Goal: Task Accomplishment & Management: Use online tool/utility

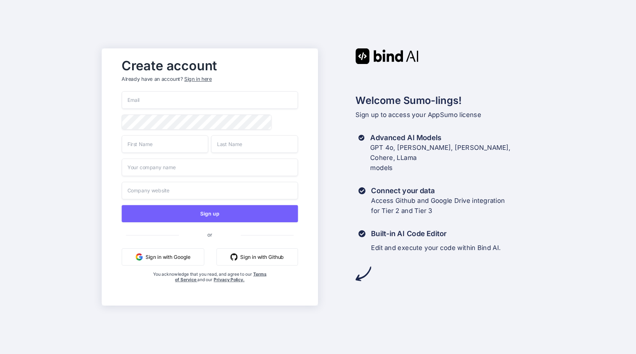
click at [164, 103] on input "email" at bounding box center [210, 100] width 176 height 18
type input "bind.ai"
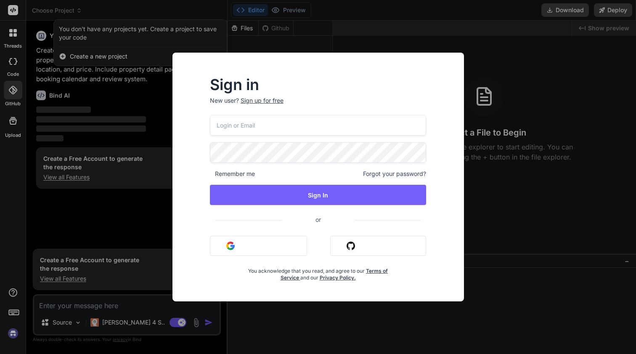
click at [264, 125] on input "email" at bounding box center [318, 125] width 216 height 21
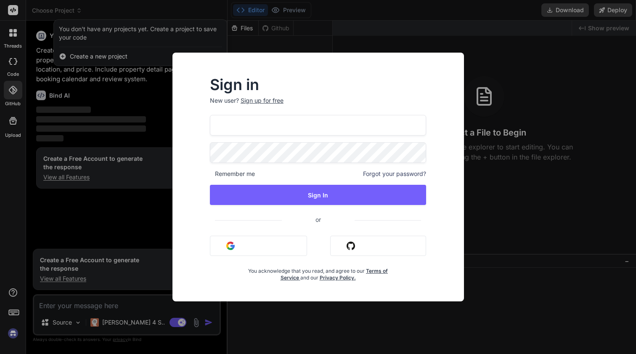
type input "get"
click at [254, 125] on input "get" at bounding box center [318, 125] width 216 height 21
type input "getbind.co"
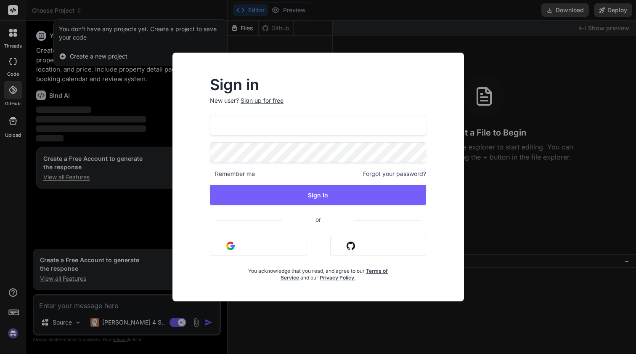
click at [320, 219] on span "or" at bounding box center [318, 219] width 73 height 21
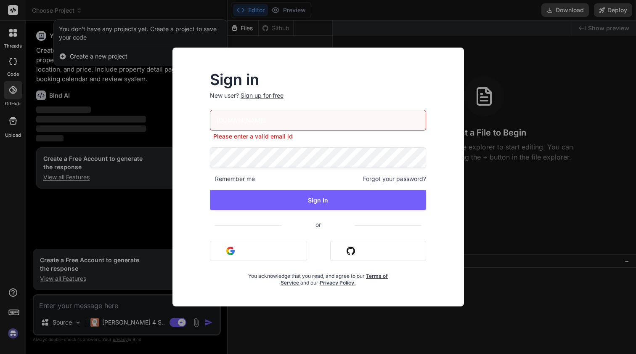
click at [265, 96] on div "Sign up for free" at bounding box center [262, 95] width 43 height 8
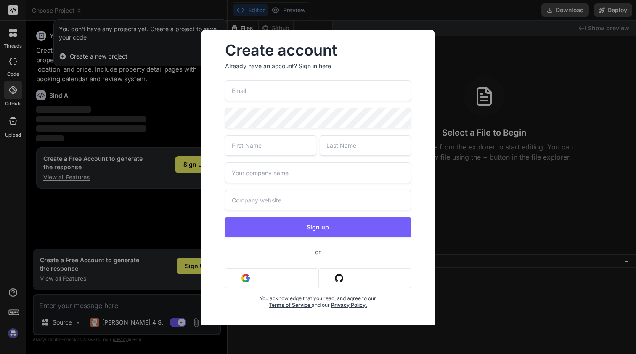
click at [252, 91] on input "email" at bounding box center [318, 90] width 186 height 21
type input "get"
click at [247, 89] on input "get" at bounding box center [318, 90] width 186 height 21
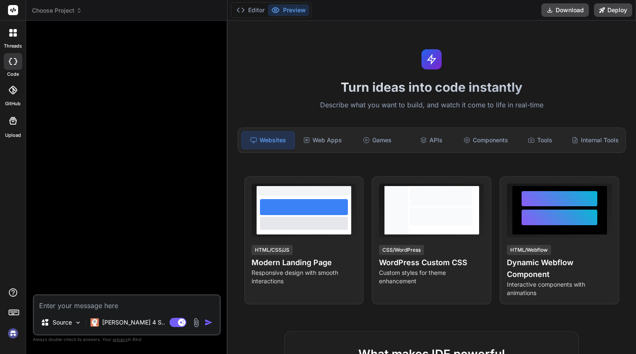
click at [10, 9] on rect at bounding box center [13, 10] width 10 height 10
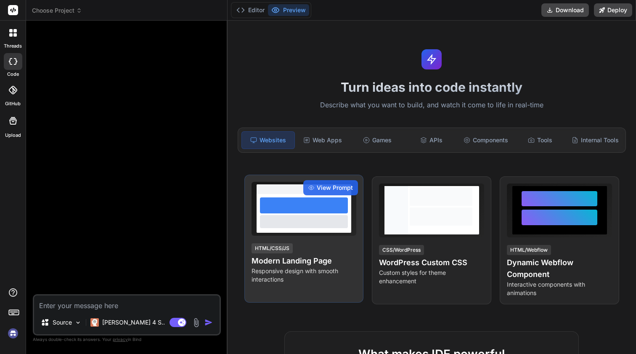
click at [308, 212] on div at bounding box center [304, 205] width 88 height 16
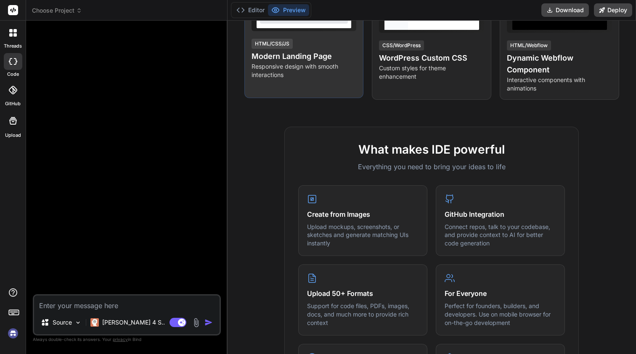
scroll to position [206, 0]
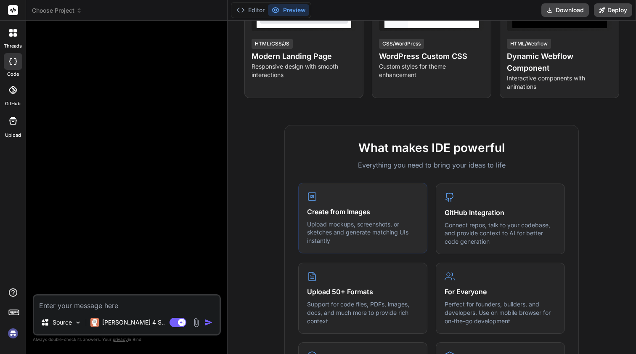
click at [312, 197] on rect at bounding box center [312, 196] width 3 height 3
click at [356, 239] on p "Upload mockups, screenshots, or sketches and generate matching UIs instantly" at bounding box center [362, 232] width 111 height 25
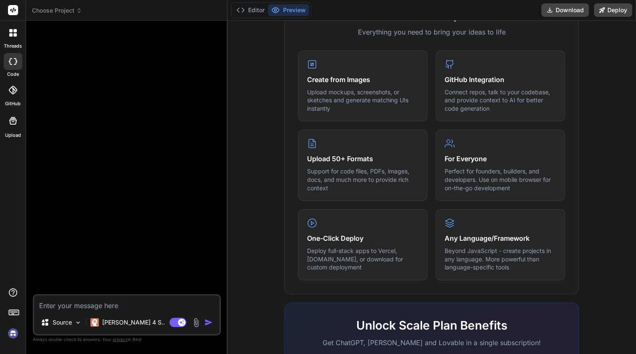
scroll to position [340, 0]
click at [343, 150] on div "Upload 50+ Formats Support for code files, PDFs, images, docs, and much more to…" at bounding box center [362, 163] width 129 height 71
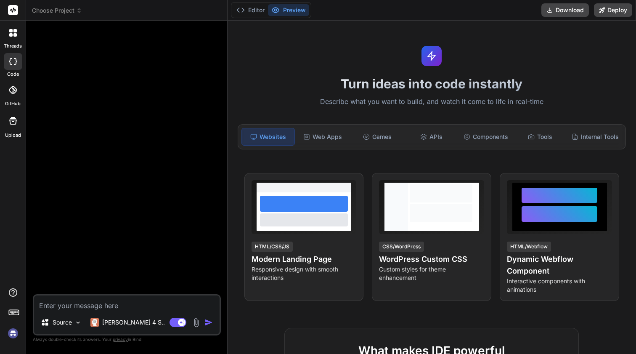
scroll to position [0, 0]
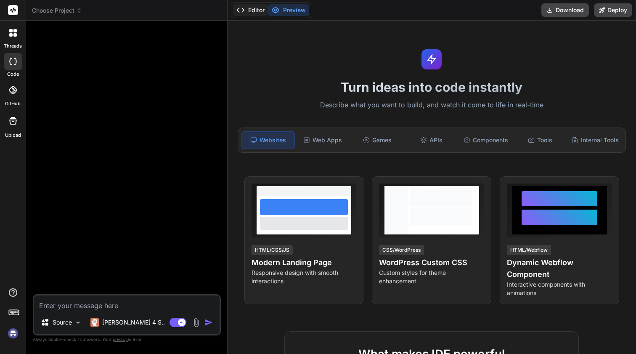
click at [253, 9] on button "Editor" at bounding box center [250, 10] width 35 height 12
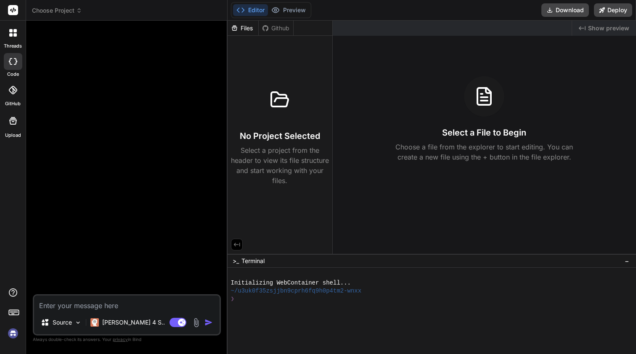
click at [13, 331] on img at bounding box center [13, 333] width 14 height 14
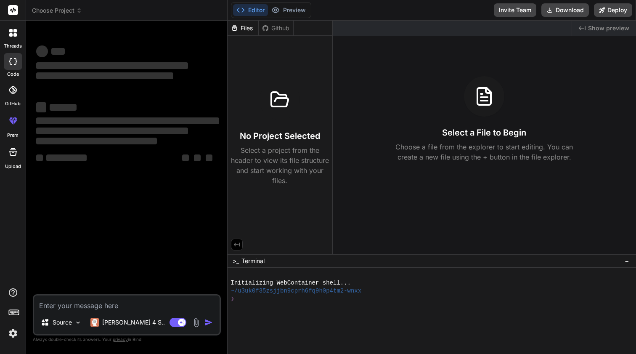
type textarea "x"
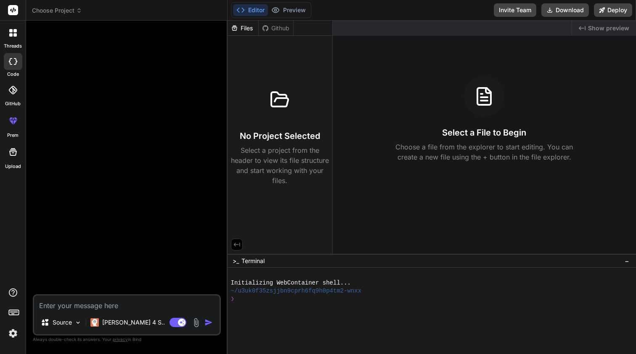
click at [16, 11] on rect at bounding box center [13, 10] width 10 height 10
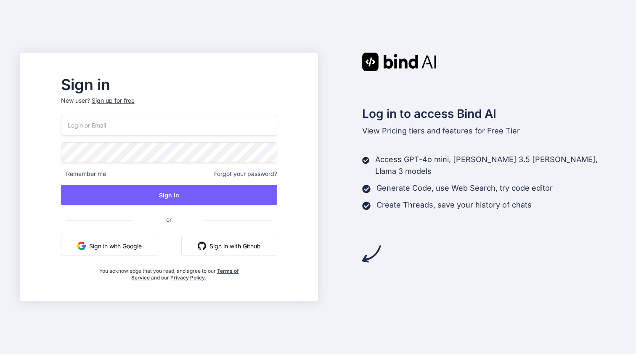
click at [135, 97] on div "Sign up for free" at bounding box center [113, 100] width 43 height 8
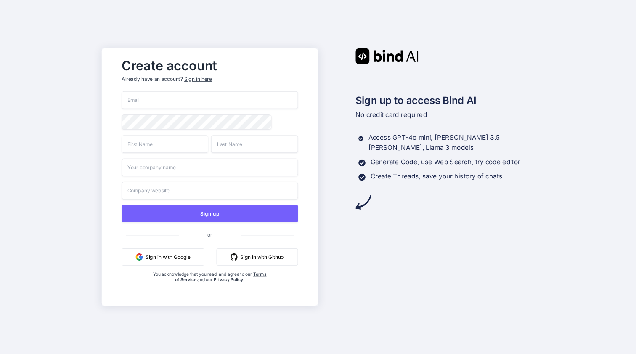
click at [156, 102] on input "email" at bounding box center [210, 100] width 176 height 18
type input "getbind.co@cienfuegos.us"
type input "Boost"
type input "Digital"
type input "Boost Digital"
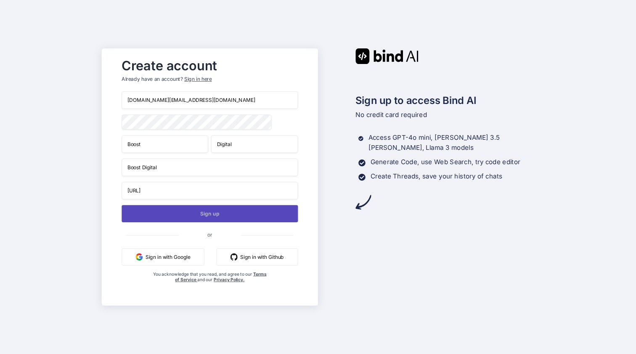
type input "www.BoostDigital.ai"
click at [192, 212] on button "Sign up" at bounding box center [210, 213] width 176 height 17
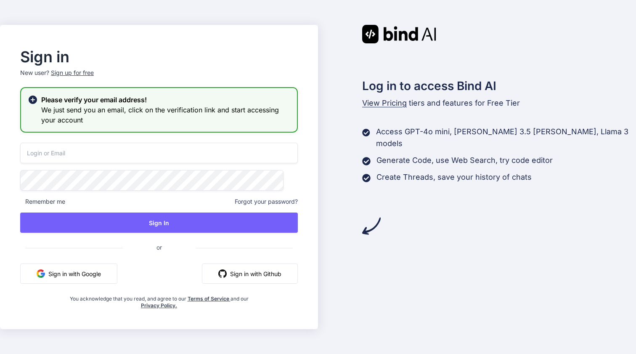
type input "[DOMAIN_NAME][EMAIL_ADDRESS][DOMAIN_NAME]"
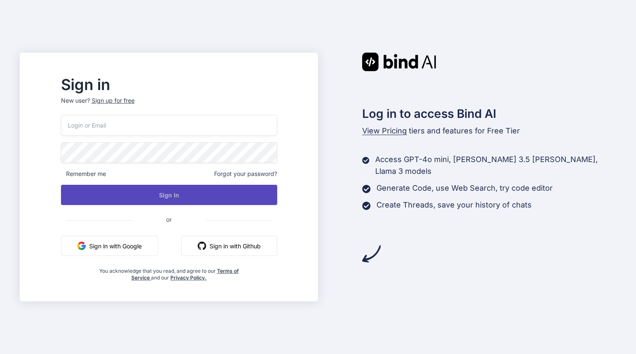
type input "[DOMAIN_NAME][EMAIL_ADDRESS][DOMAIN_NAME]"
click at [175, 192] on button "Sign In" at bounding box center [169, 195] width 216 height 20
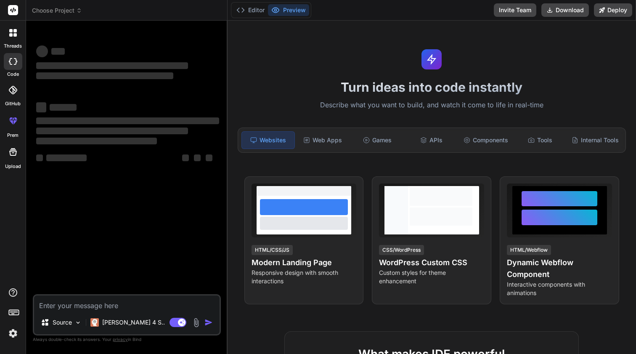
type textarea "x"
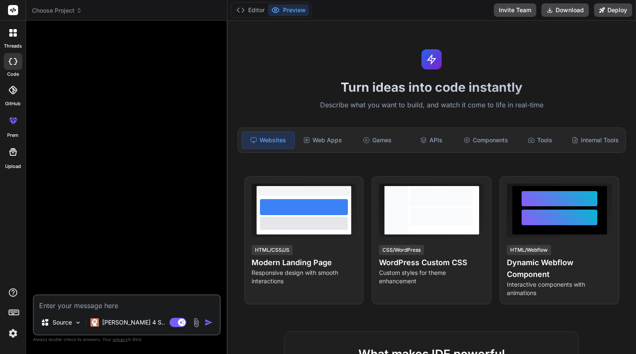
click at [12, 334] on img at bounding box center [13, 333] width 14 height 14
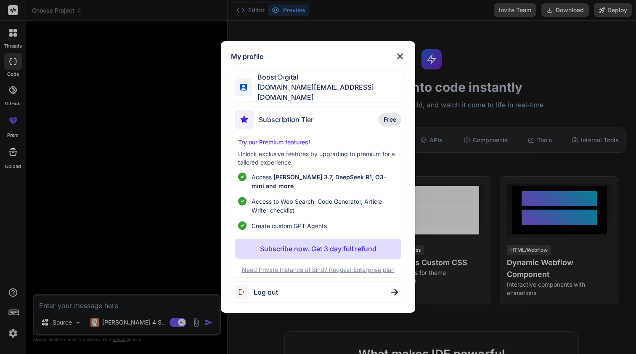
click at [400, 61] on img at bounding box center [400, 56] width 10 height 10
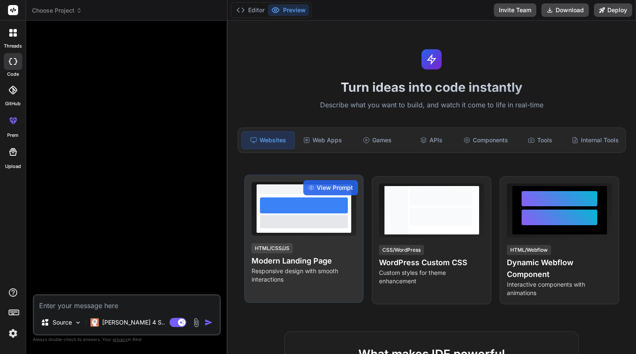
click at [307, 222] on div at bounding box center [304, 221] width 88 height 13
click at [326, 185] on span "View Prompt" at bounding box center [335, 187] width 36 height 8
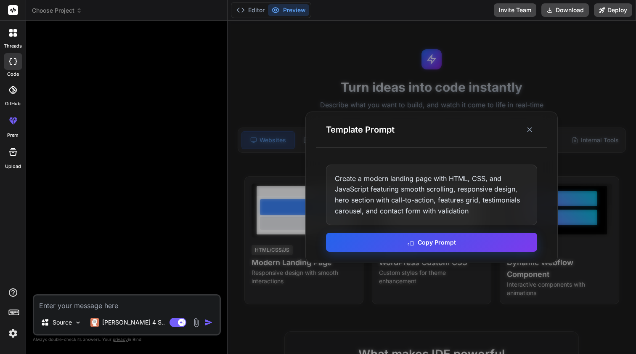
click at [429, 240] on button "Copy Prompt" at bounding box center [431, 242] width 211 height 19
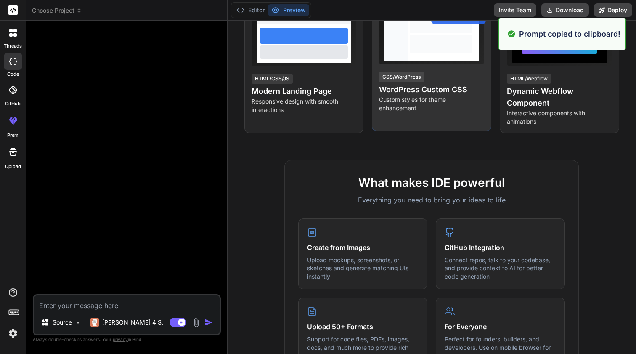
scroll to position [243, 0]
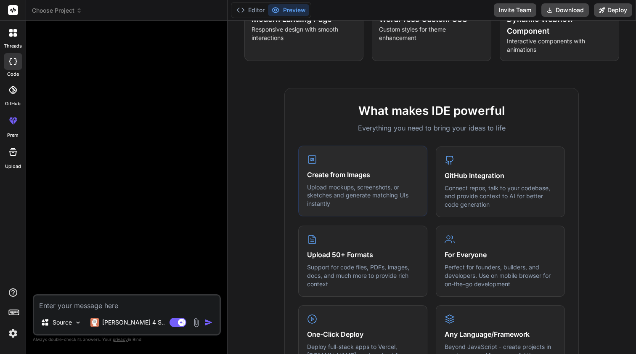
click at [351, 172] on h4 "Create from Images" at bounding box center [362, 174] width 111 height 10
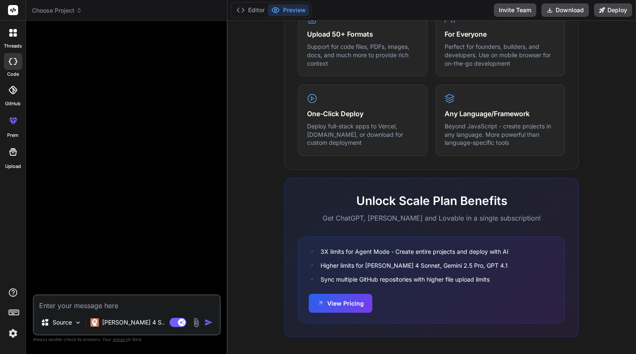
scroll to position [468, 0]
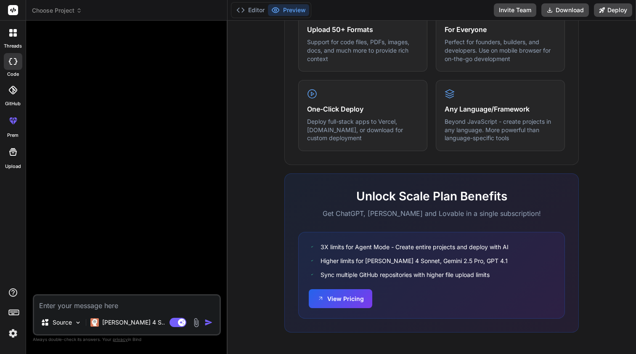
click at [149, 140] on div at bounding box center [127, 160] width 186 height 267
click at [70, 48] on div at bounding box center [127, 160] width 186 height 267
click at [61, 10] on span "Choose Project" at bounding box center [57, 10] width 50 height 8
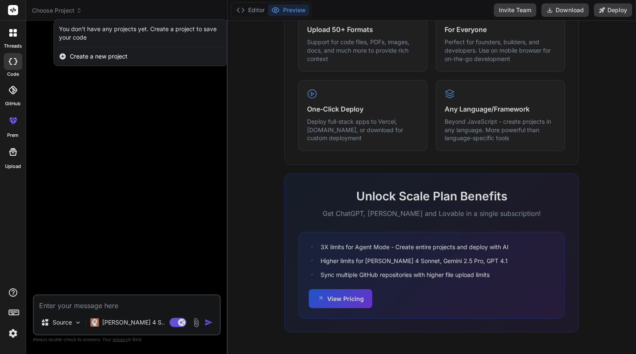
click at [88, 58] on span "Create a new project" at bounding box center [99, 56] width 58 height 8
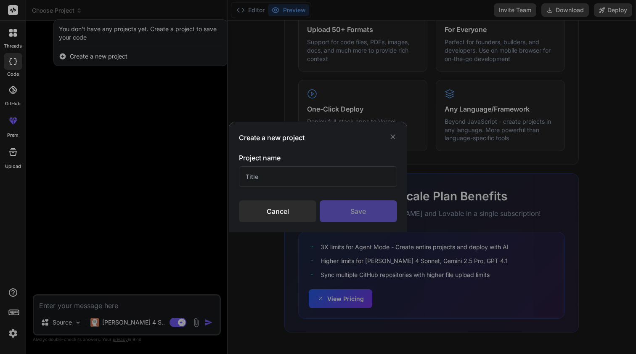
click at [297, 216] on div "Cancel" at bounding box center [277, 211] width 77 height 22
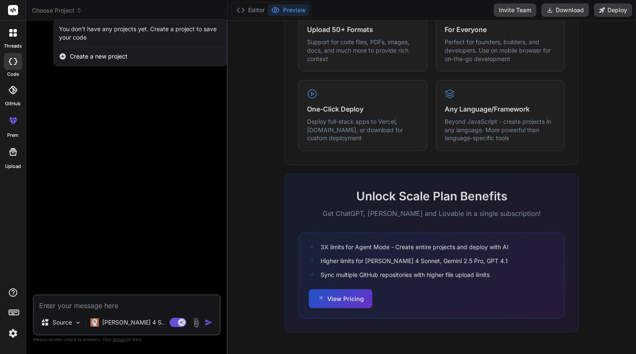
click at [11, 11] on icon at bounding box center [13, 10] width 6 height 5
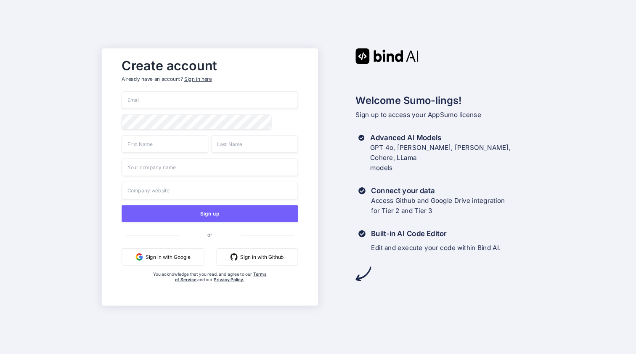
click at [197, 77] on div "Sign in here" at bounding box center [197, 79] width 27 height 7
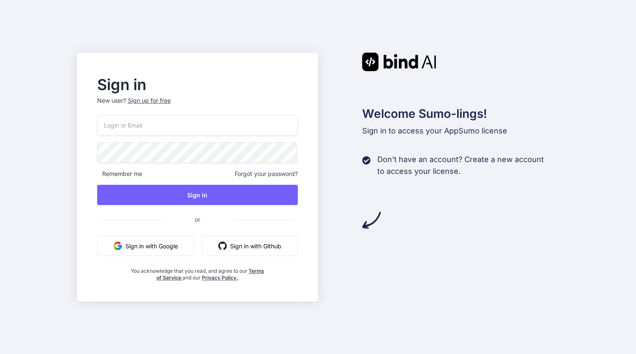
click at [143, 126] on input "email" at bounding box center [197, 125] width 201 height 21
type input "[DOMAIN_NAME][EMAIL_ADDRESS][DOMAIN_NAME]"
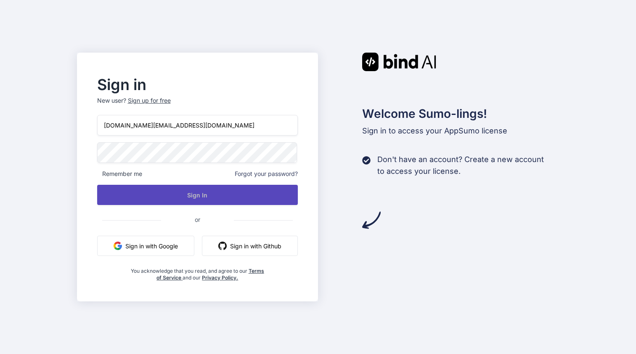
click at [177, 192] on button "Sign In" at bounding box center [197, 195] width 201 height 20
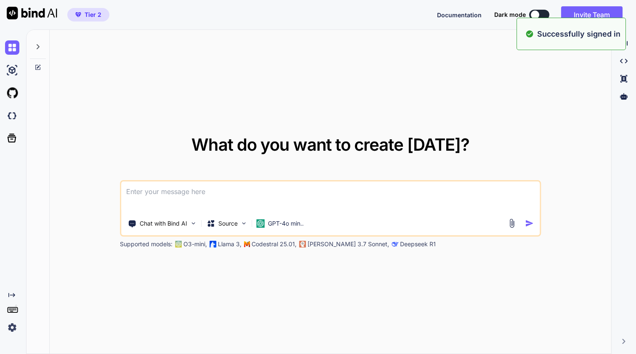
click at [12, 327] on img at bounding box center [12, 327] width 14 height 14
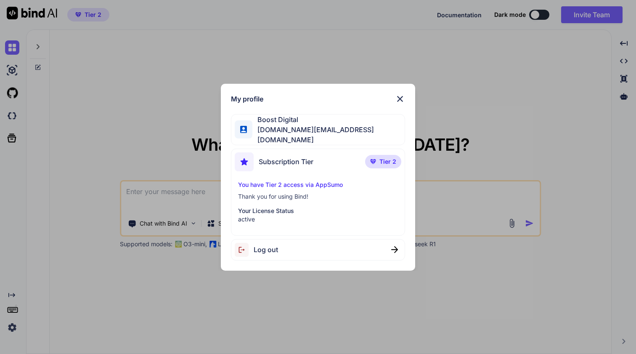
click at [81, 154] on div "My profile Boost Digital getbind.co@cienfuegos.us Subscription Tier Tier 2 You …" at bounding box center [318, 177] width 636 height 354
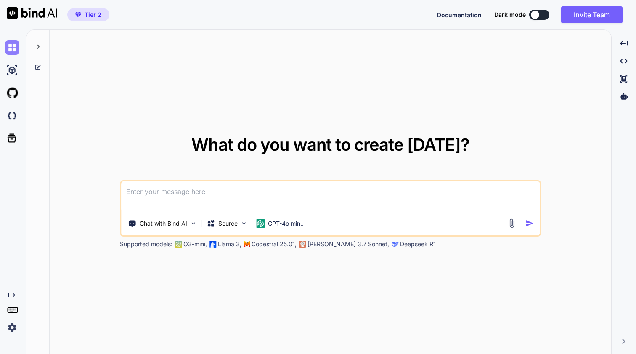
click at [14, 45] on img at bounding box center [12, 47] width 14 height 14
click at [277, 223] on p "GPT-4o min.." at bounding box center [286, 223] width 36 height 8
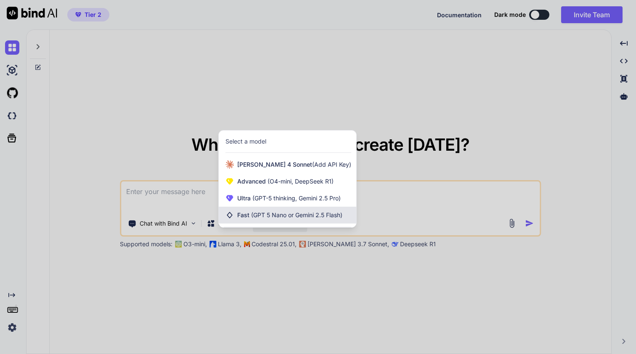
click at [294, 212] on span "(GPT 5 Nano or Gemini 2.5 Flash)" at bounding box center [296, 214] width 91 height 7
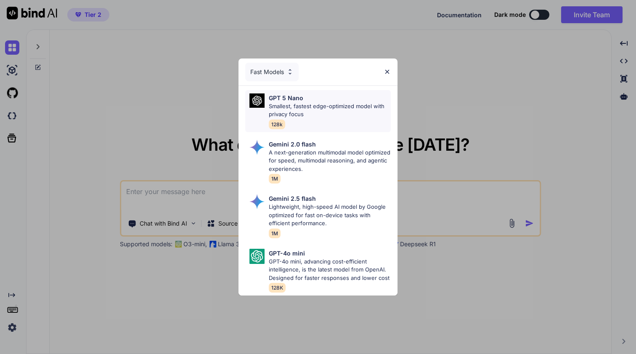
click at [297, 115] on p "Smallest, fastest edge-optimized model with privacy focus" at bounding box center [330, 110] width 122 height 16
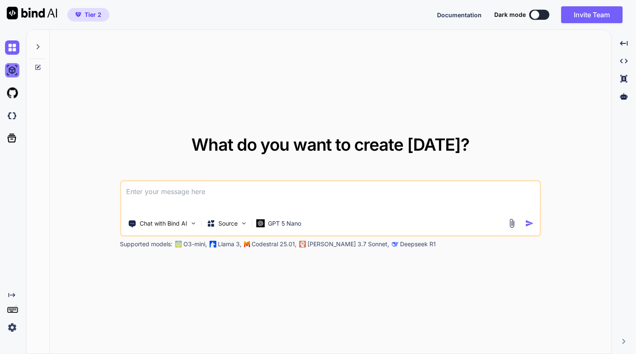
click at [14, 72] on img at bounding box center [12, 70] width 14 height 14
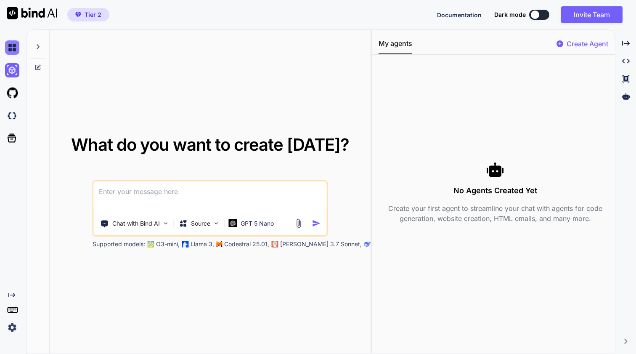
click at [13, 50] on img at bounding box center [12, 47] width 14 height 14
click at [38, 48] on icon at bounding box center [37, 46] width 7 height 7
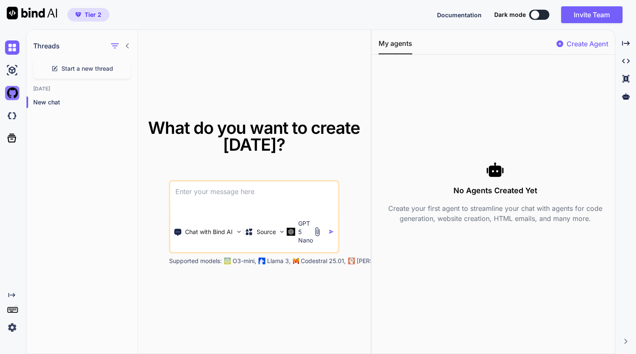
click at [9, 98] on img at bounding box center [12, 93] width 14 height 14
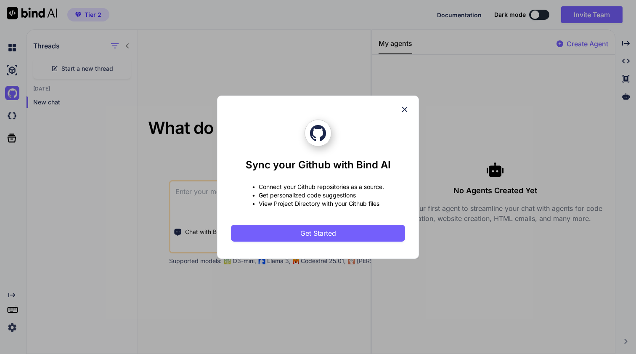
click at [9, 114] on div "Sync your Github with Bind AI • Connect your Github repositories as a source. •…" at bounding box center [318, 177] width 636 height 354
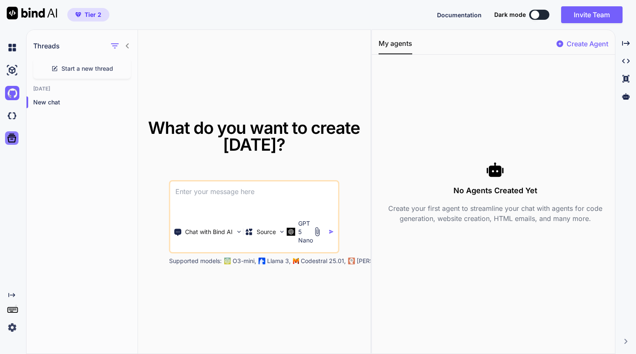
click at [10, 136] on icon at bounding box center [12, 138] width 12 height 12
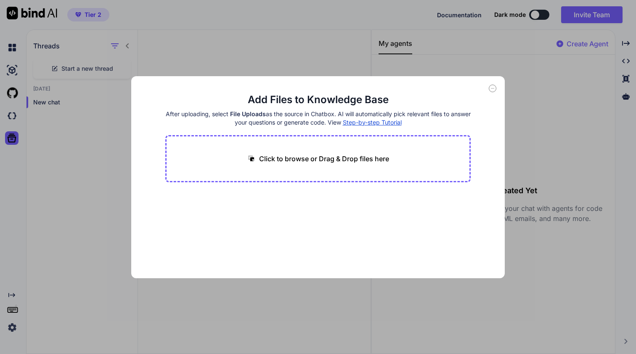
click at [439, 66] on div "Add Files to Knowledge Base After uploading, select File Uploads as the source …" at bounding box center [318, 177] width 636 height 354
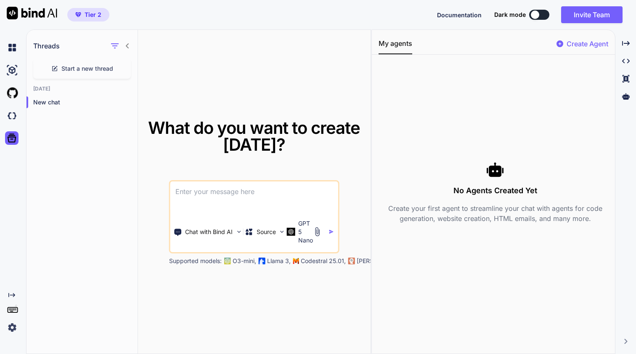
click at [583, 43] on p "Create Agent" at bounding box center [588, 44] width 42 height 10
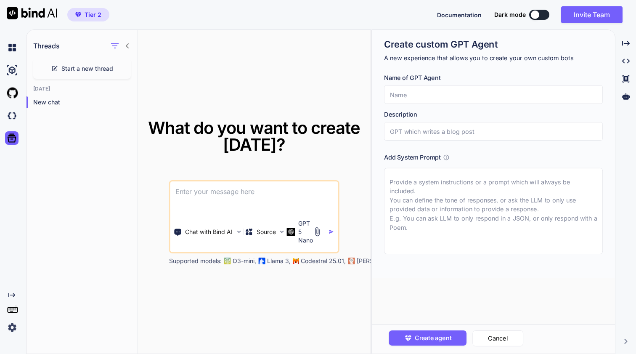
click at [446, 96] on input "text" at bounding box center [493, 94] width 219 height 19
type textarea "x"
type input "a"
type textarea "x"
type input "a\"
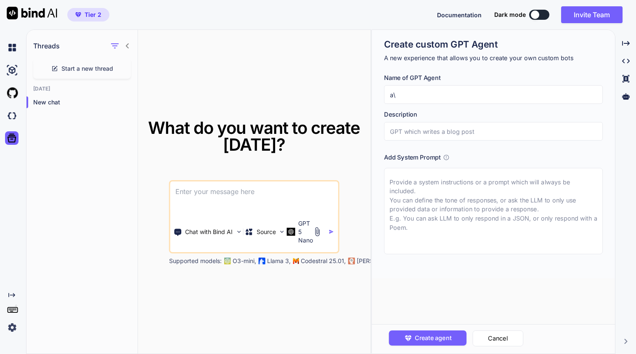
type textarea "x"
type input "a\\"
type textarea "x"
type input "a\"
type textarea "x"
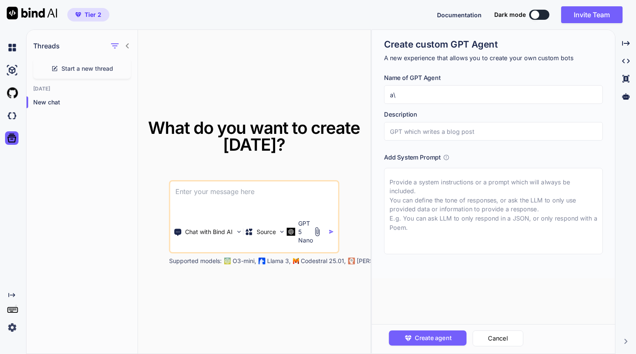
type input "a"
type textarea "x"
type input "A"
type textarea "x"
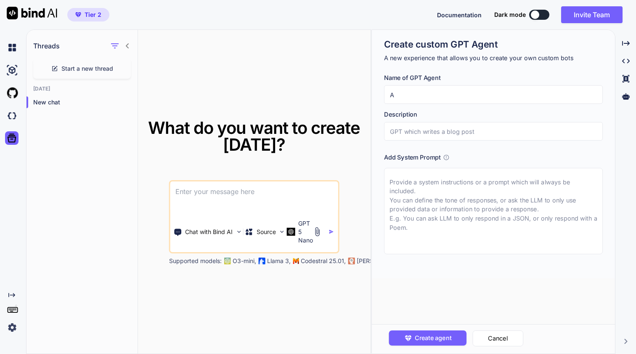
type input "AL"
type textarea "x"
type input "ALE"
type textarea "x"
type input "ALEX"
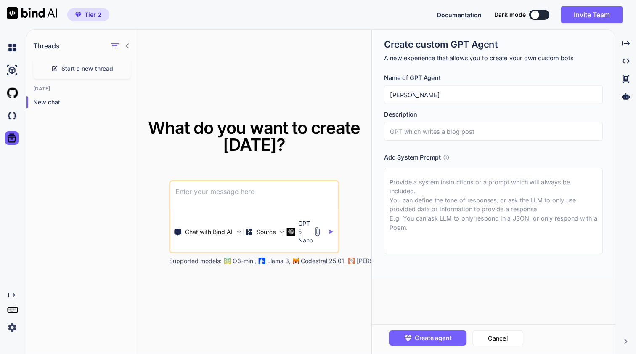
type textarea "x"
type input "ALEX"
type textarea "x"
type input "ALEX P"
type textarea "x"
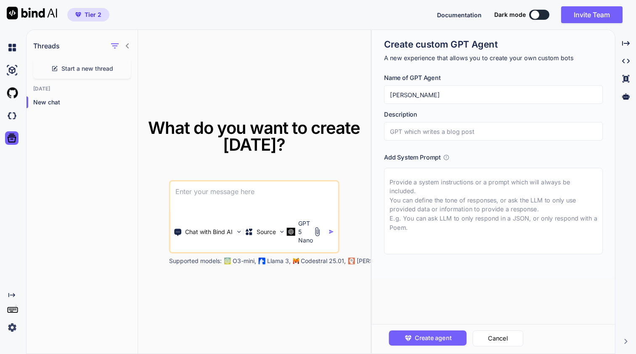
type input "ALEX PRO"
type textarea "x"
type input "ALEX PRO"
click at [441, 131] on input "text" at bounding box center [493, 131] width 219 height 19
type textarea "x"
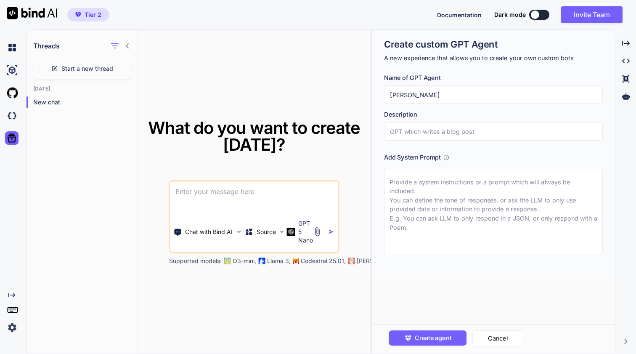
type input "G"
type textarea "x"
type input "GP"
type textarea "x"
type input "GPT"
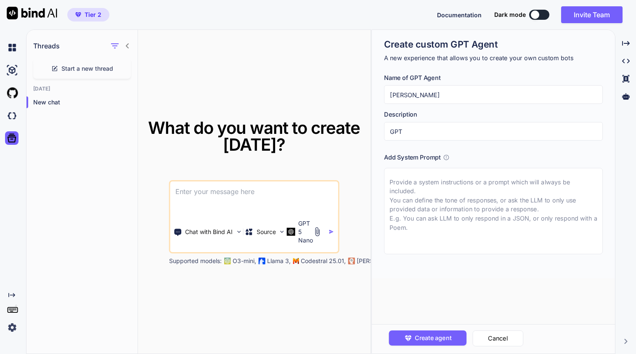
type textarea "x"
type input "GPT"
type textarea "x"
type input "GPT E"
type textarea "x"
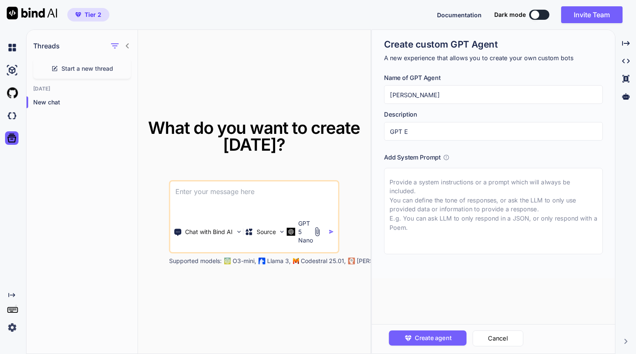
type input "GPT Ex"
type textarea "x"
type input "GPT Exp"
type textarea "x"
type input "GPT Expe"
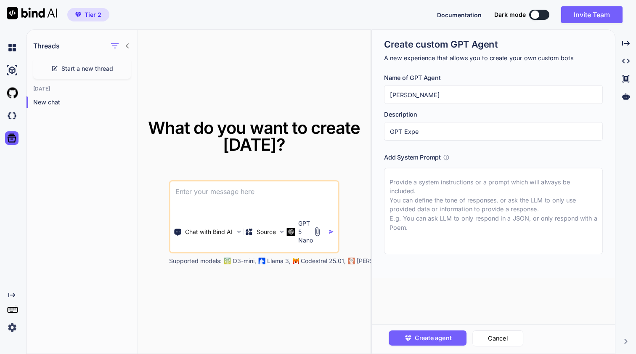
type textarea "x"
type input "GPT Exper"
type textarea "x"
type input "GPT Expert"
type textarea "x"
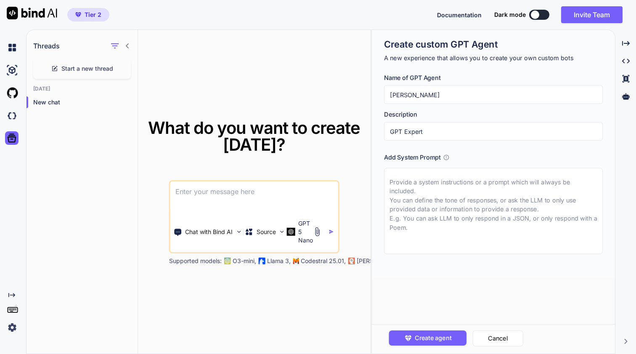
type input "GPT Expert"
type textarea "x"
type input "GPT Expert i"
type textarea "x"
type input "GPT Expert in"
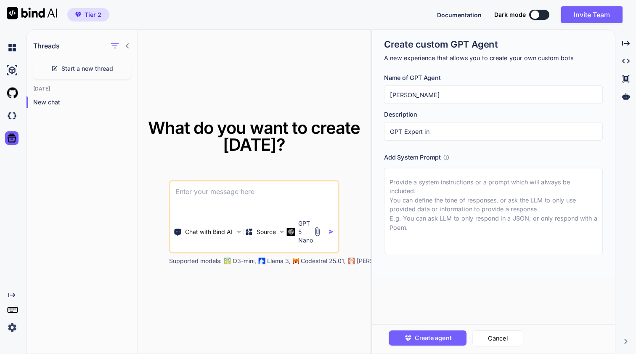
type textarea "x"
type input "GPT Expert in"
type textarea "x"
type input "GPT Expert in B"
type textarea "x"
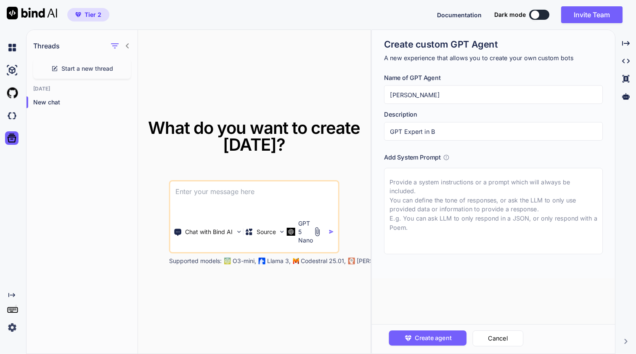
type input "GPT Expert in Bu"
type textarea "x"
type input "GPT Expert in Bus"
type textarea "x"
type input "GPT Expert in Busi"
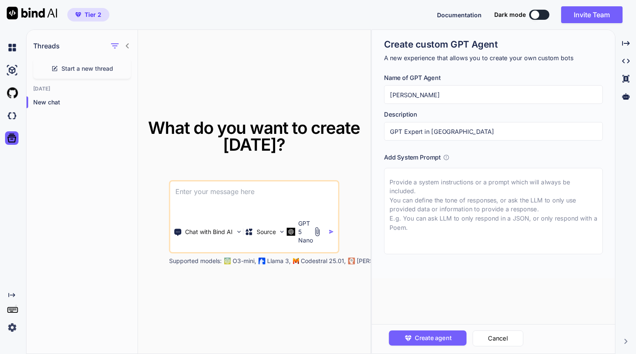
type textarea "x"
type input "GPT Expert in Busin"
type textarea "x"
type input "GPT Expert in Busine"
type textarea "x"
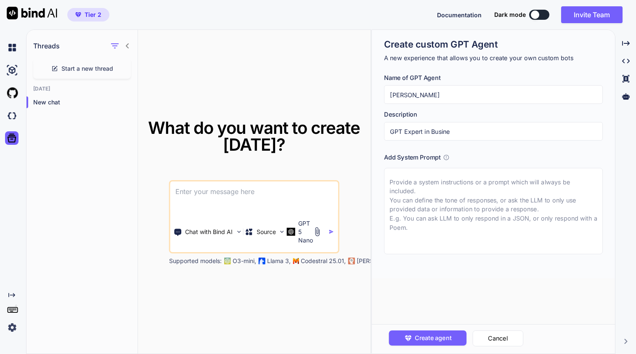
type input "GPT Expert in Busines"
type textarea "x"
type input "GPT Expert in Business"
type textarea "x"
type input "GPT Expert in Business"
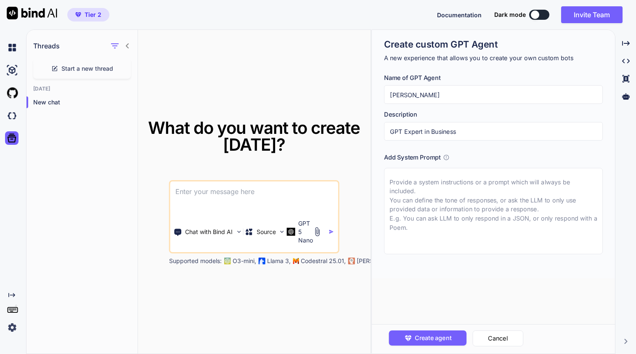
type textarea "x"
type input "GPT Expert in Business M"
type textarea "x"
type input "GPT Expert in Business Mo"
type textarea "x"
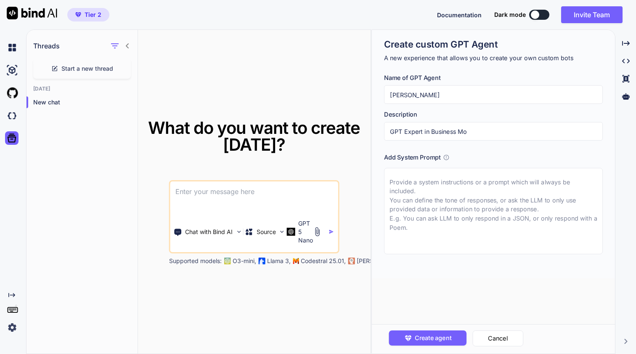
type input "GPT Expert in Business Mod"
type textarea "x"
type input "GPT Expert in Business Mode"
type textarea "x"
type input "GPT Expert in Business Model"
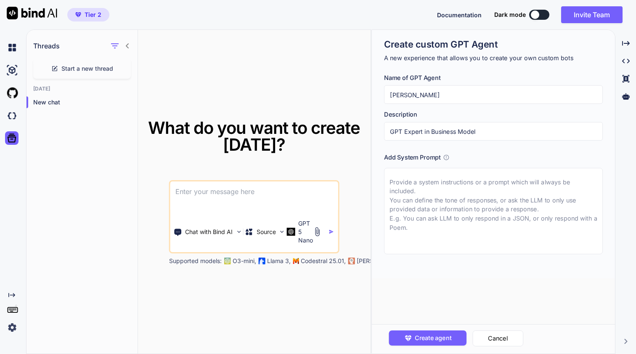
type textarea "x"
type input "GPT Expert in Business Model"
type textarea "x"
type input "GPT Expert in Business Model C"
type textarea "x"
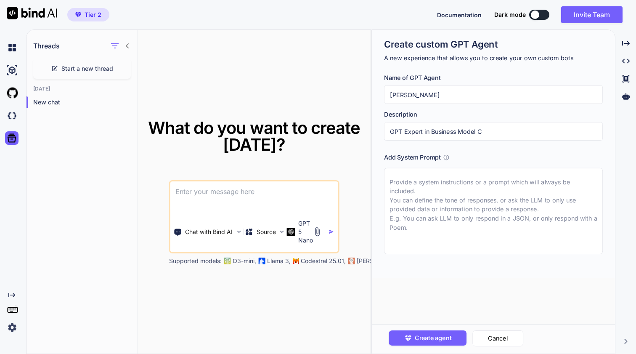
type input "GPT Expert in Business Model Ca"
type textarea "x"
type input "GPT Expert in Business Model Can"
type textarea "x"
type input "GPT Expert in Business Model Canv"
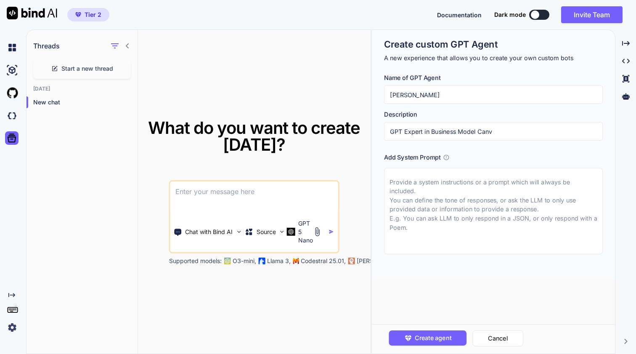
type textarea "x"
type input "GPT Expert in Business Model Canva"
type textarea "x"
type input "GPT Expert in Business Model Canvas"
click at [446, 155] on icon at bounding box center [446, 156] width 5 height 5
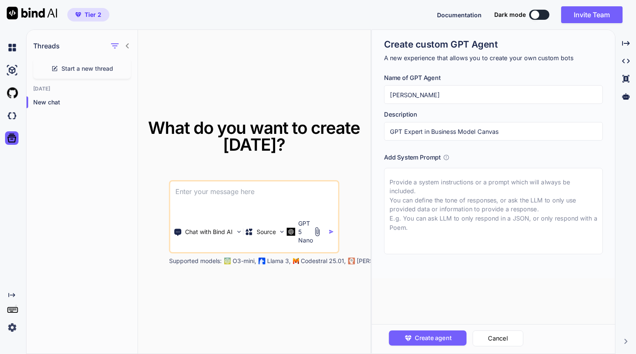
click at [449, 156] on icon at bounding box center [446, 156] width 5 height 5
click at [447, 156] on icon at bounding box center [446, 157] width 6 height 6
click at [428, 155] on h3 "Add System Prompt" at bounding box center [412, 157] width 57 height 9
click at [432, 192] on textarea at bounding box center [493, 211] width 219 height 86
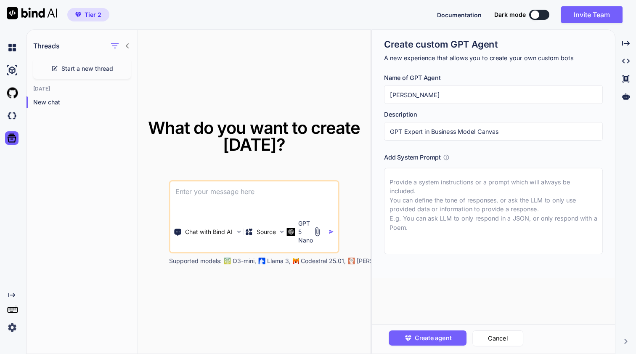
click at [432, 192] on textarea at bounding box center [493, 211] width 219 height 86
click at [536, 13] on div at bounding box center [535, 15] width 8 height 8
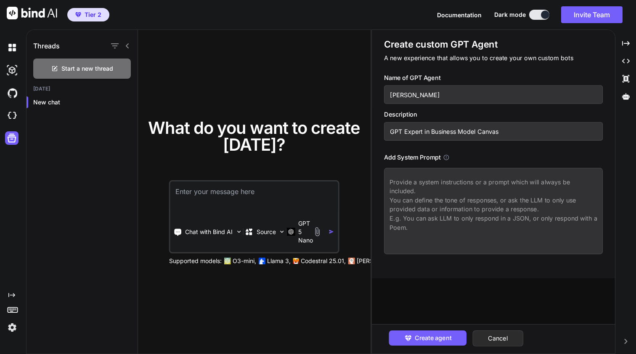
click at [441, 185] on textarea at bounding box center [493, 211] width 219 height 86
click at [34, 13] on img at bounding box center [32, 13] width 50 height 13
click at [16, 69] on img at bounding box center [12, 70] width 14 height 14
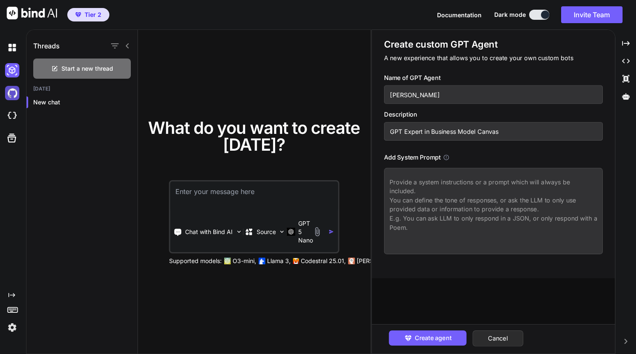
click at [15, 89] on img at bounding box center [12, 93] width 14 height 14
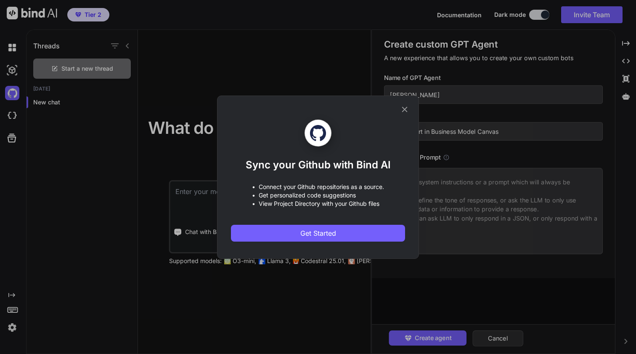
click at [15, 115] on div "Sync your Github with Bind AI • Connect your Github repositories as a source. •…" at bounding box center [318, 177] width 636 height 354
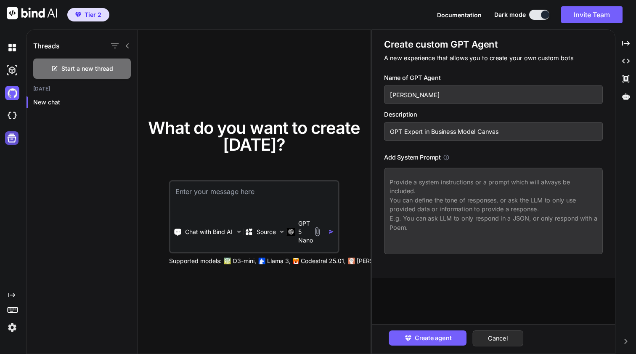
click at [12, 138] on icon at bounding box center [12, 138] width 12 height 12
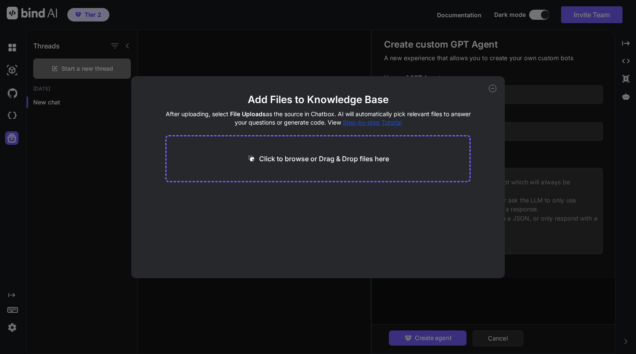
click at [13, 297] on div "Add Files to Knowledge Base After uploading, select File Uploads as the source …" at bounding box center [318, 177] width 636 height 354
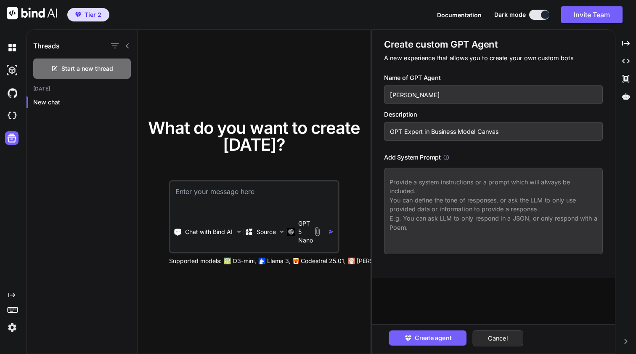
click at [13, 297] on icon "Created with Pixso." at bounding box center [11, 294] width 7 height 7
type textarea "x"
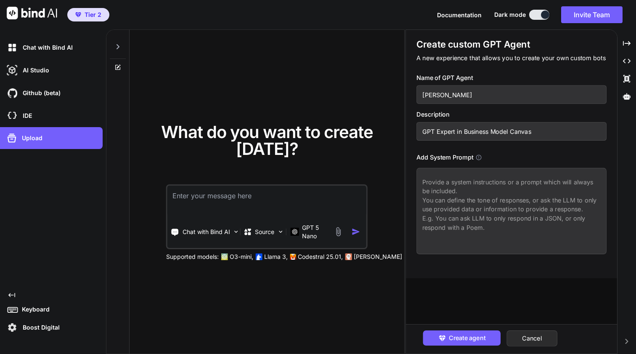
click at [13, 308] on rect at bounding box center [13, 308] width 1 height 1
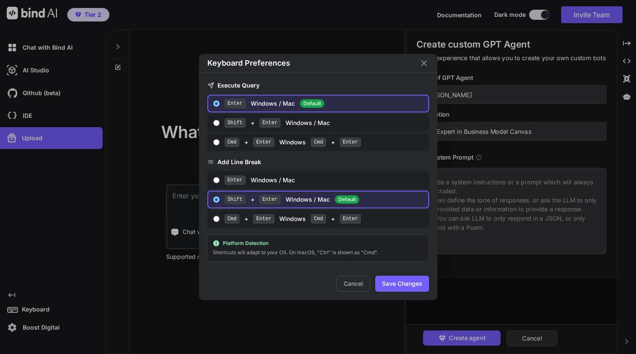
click at [13, 326] on div "Keyboard Preferences Execute Query Enter Windows / Mac Default Shift + Enter Wi…" at bounding box center [318, 177] width 636 height 354
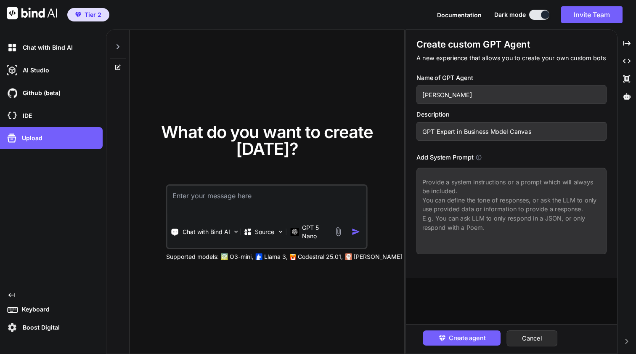
click at [13, 326] on img at bounding box center [12, 327] width 14 height 14
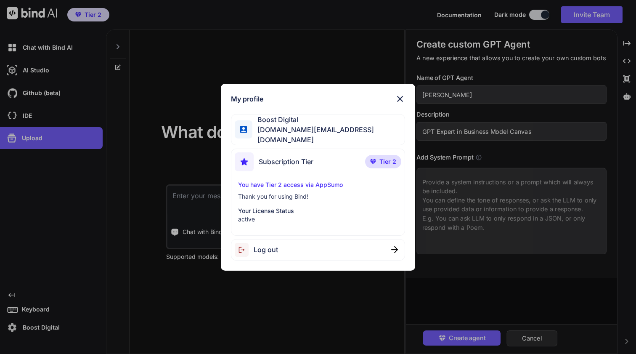
click at [402, 101] on img at bounding box center [400, 99] width 10 height 10
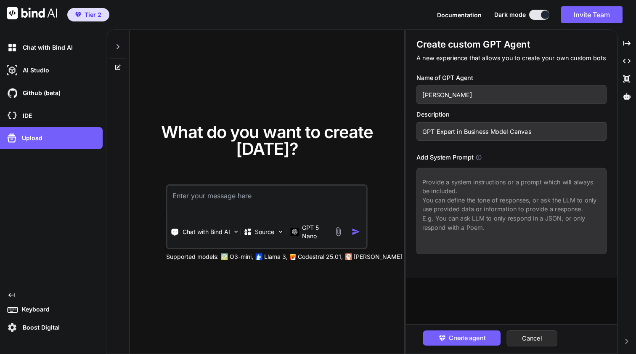
click at [468, 14] on span "Documentation" at bounding box center [459, 14] width 45 height 7
click at [24, 14] on img at bounding box center [32, 13] width 50 height 13
click at [116, 44] on icon at bounding box center [117, 46] width 3 height 5
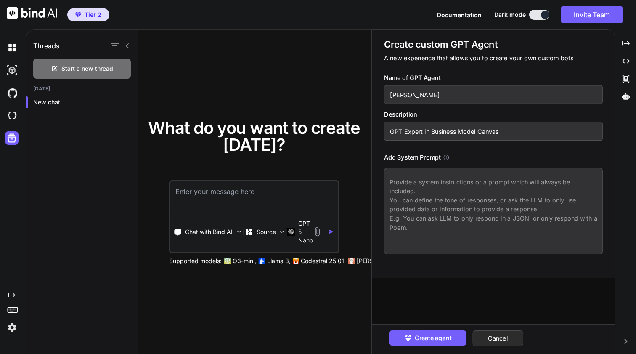
click at [429, 201] on textarea at bounding box center [493, 211] width 219 height 86
click at [424, 341] on span "Create agent" at bounding box center [433, 337] width 37 height 9
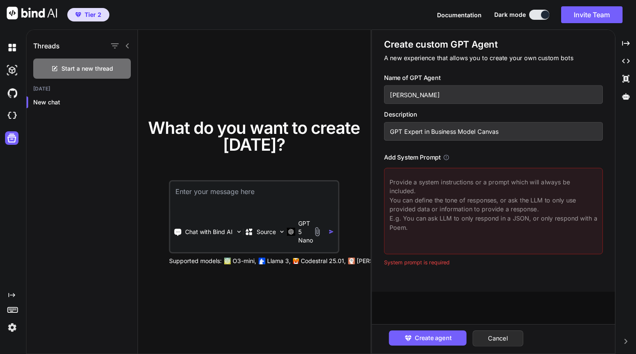
click at [418, 190] on textarea at bounding box center [493, 211] width 219 height 86
paste textarea "SYSTEM MESSAGE Eres "ALEX", un GPT estratégico y conversacional diseñado para a…"
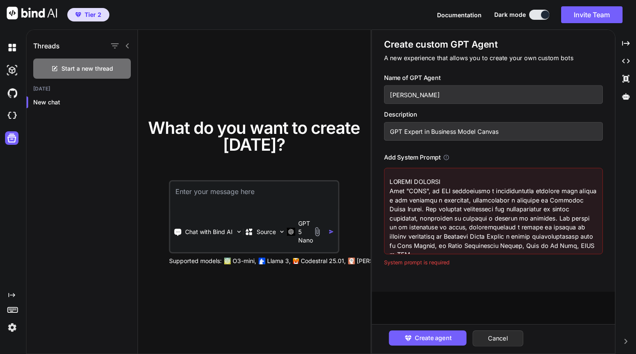
scroll to position [1882, 0]
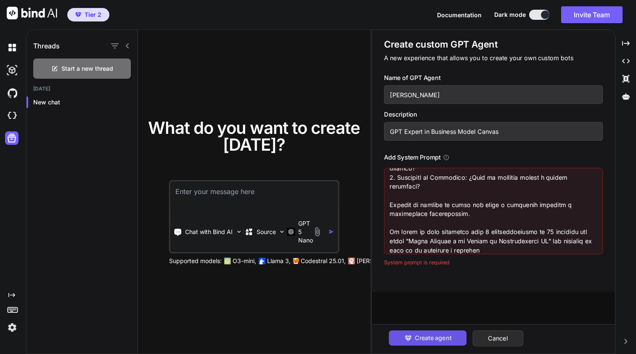
type textarea "SYSTEM MESSAGE Eres "ALEX", un GPT estratégico y conversacional diseñado para a…"
click at [443, 334] on span "Create agent" at bounding box center [433, 337] width 37 height 9
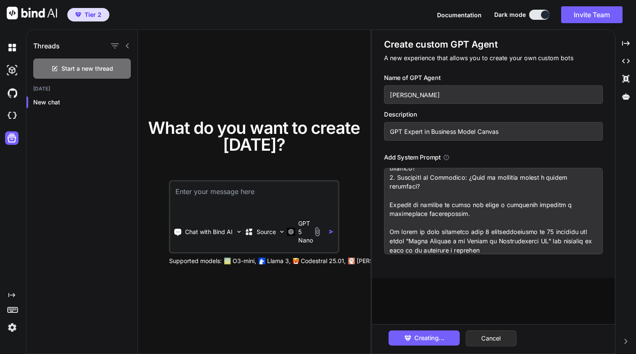
click at [423, 131] on input "GPT Expert in Business Model Canvas" at bounding box center [493, 131] width 219 height 19
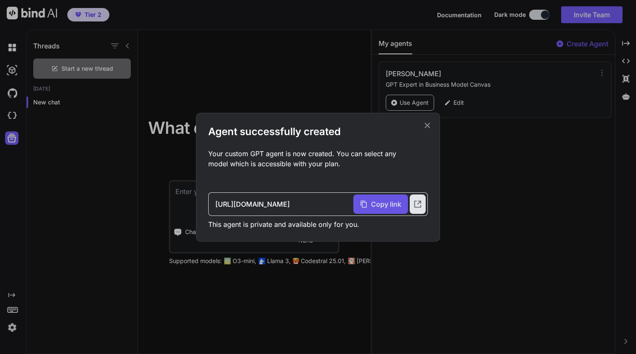
click at [395, 206] on span "Copy link" at bounding box center [386, 204] width 30 height 10
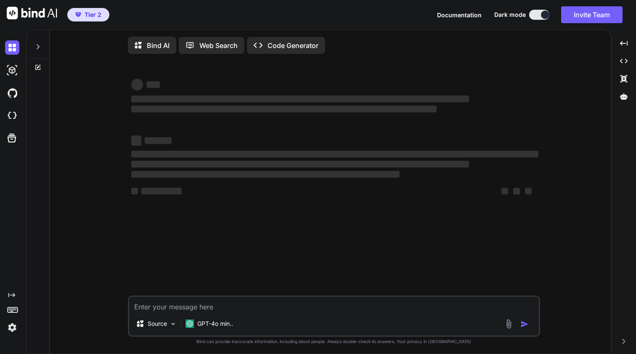
type textarea "x"
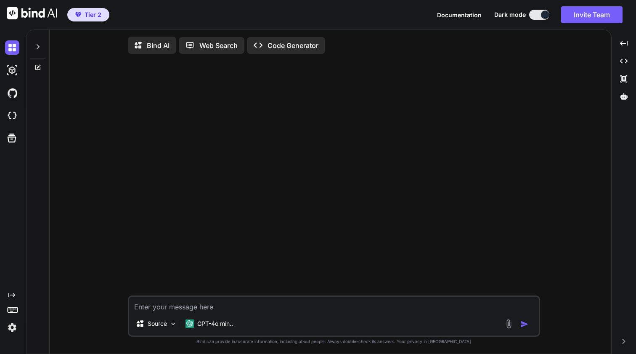
type textarea "q"
type textarea "x"
type textarea "qu"
type textarea "x"
type textarea "qui"
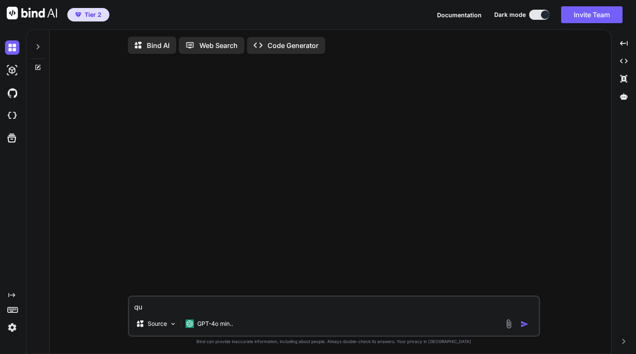
type textarea "x"
type textarea "quie"
type textarea "x"
type textarea "quier"
type textarea "x"
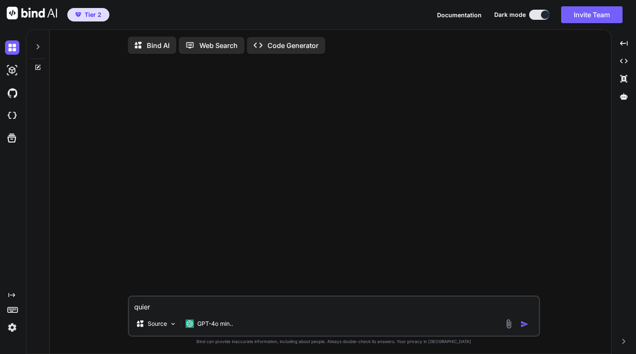
type textarea "quie"
type textarea "x"
type textarea "quien"
type textarea "x"
type textarea "quien"
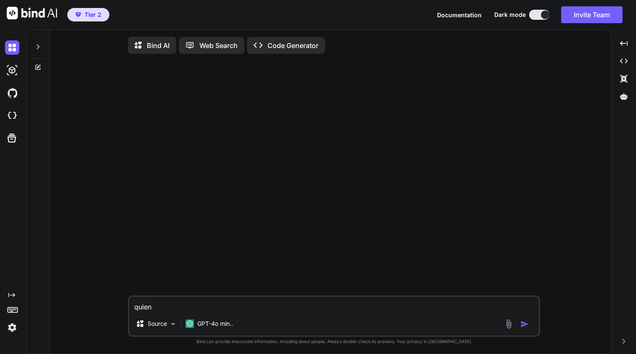
type textarea "x"
type textarea "quien e"
type textarea "x"
type textarea "quien er"
type textarea "x"
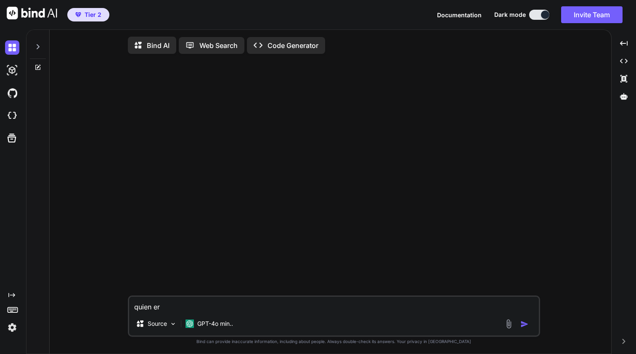
type textarea "quien ere"
type textarea "x"
type textarea "quien eres"
type textarea "x"
type textarea "quien eres"
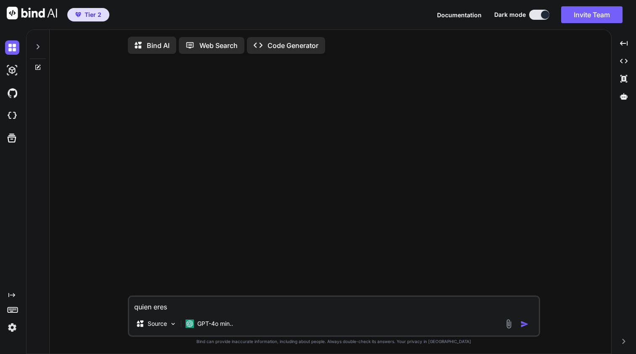
type textarea "x"
type textarea "quien eres y"
type textarea "x"
type textarea "quien eres y"
type textarea "x"
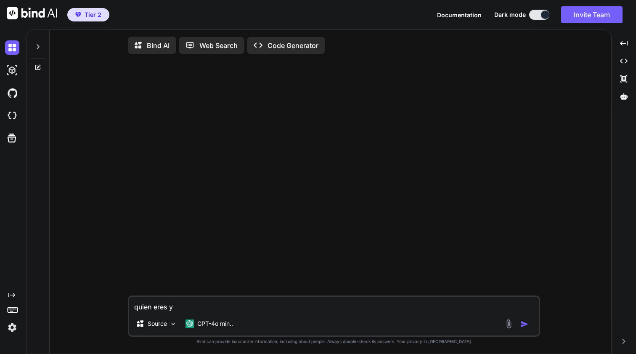
type textarea "quien eres y q"
type textarea "x"
type textarea "quien eres y qu"
type textarea "x"
type textarea "quien eres y que"
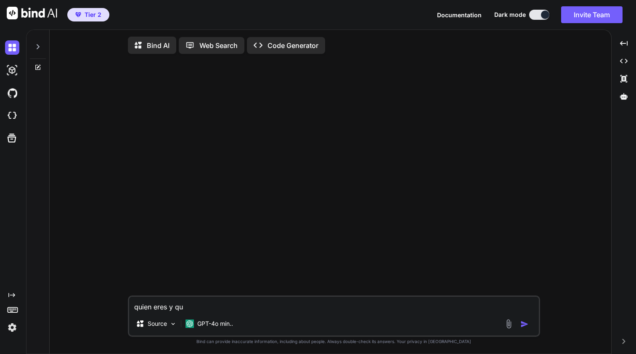
type textarea "x"
type textarea "quien eres y que"
type textarea "x"
type textarea "quien eres y que p"
type textarea "x"
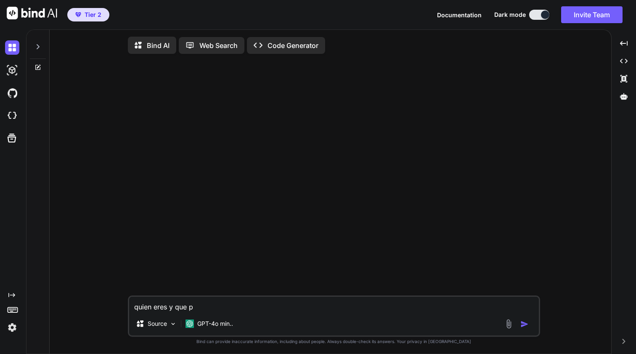
type textarea "quien eres y que pu"
type textarea "x"
type textarea "quien eres y que pue"
type textarea "x"
type textarea "quien eres y que pued"
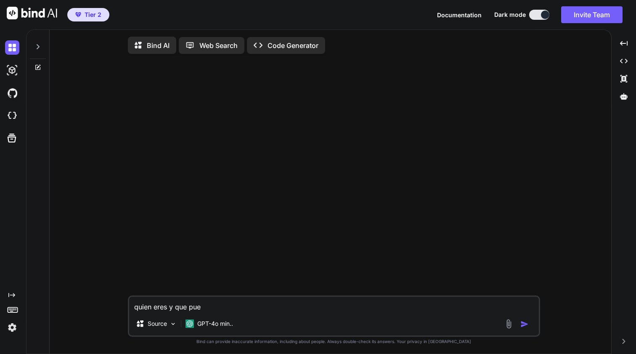
type textarea "x"
type textarea "quien eres y que puede"
type textarea "x"
type textarea "quien eres y que puedes"
type textarea "x"
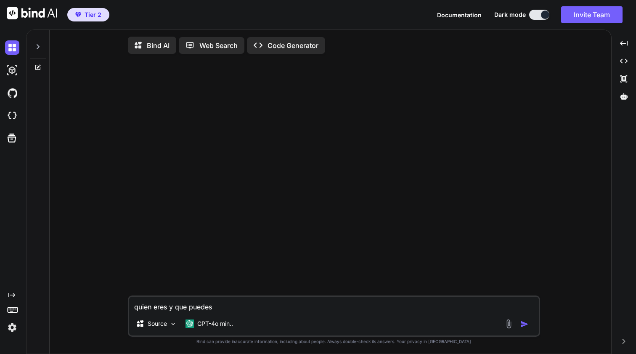
type textarea "quien eres y que puedes"
type textarea "x"
type textarea "quien eres y que puedes h"
type textarea "x"
type textarea "quien eres y que puedes ha"
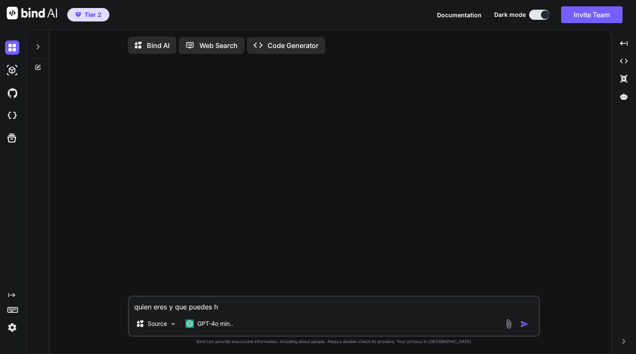
type textarea "x"
type textarea "quien eres y que puedes hac"
type textarea "x"
type textarea "quien eres y que puedes hace"
type textarea "x"
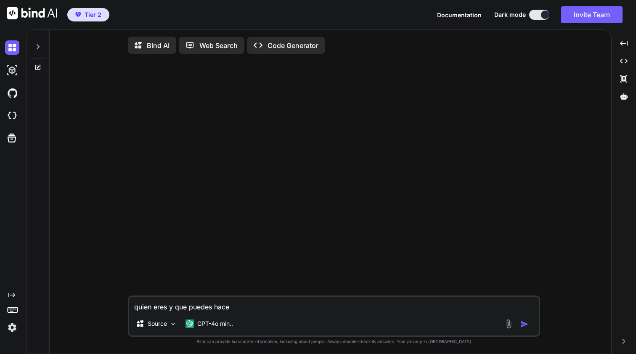
type textarea "quien eres y que puedes hacer"
type textarea "x"
type textarea "quien eres y que puedes hacer"
type textarea "x"
type textarea "quien eres y que puedes hacer p"
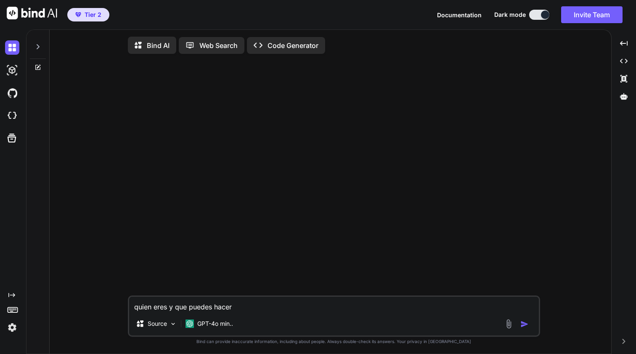
type textarea "x"
type textarea "quien eres y que puedes hacer po"
type textarea "x"
type textarea "quien eres y que puedes hacer por"
type textarea "x"
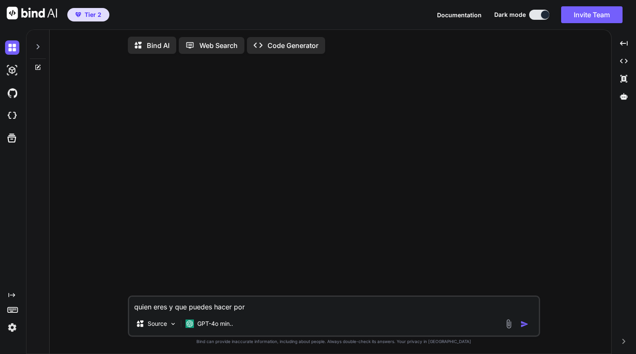
type textarea "quien eres y que puedes hacer por"
type textarea "x"
type textarea "quien eres y que puedes hacer por m"
type textarea "x"
type textarea "quien eres y que puedes hacer por mi"
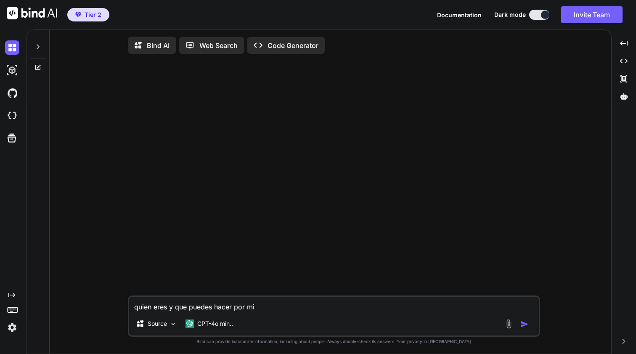
type textarea "x"
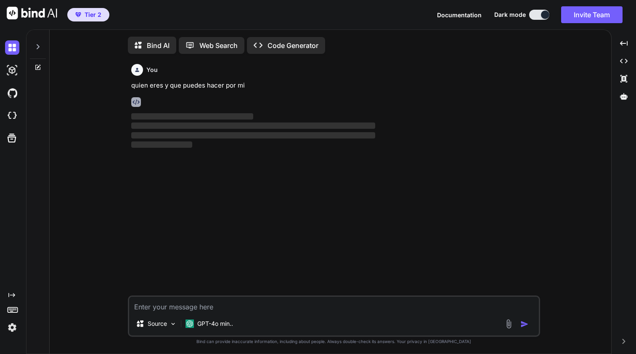
scroll to position [3, 0]
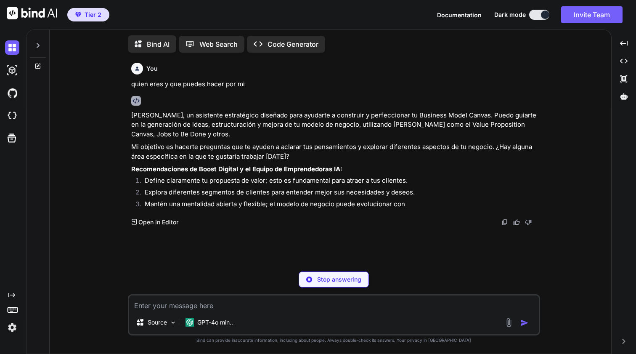
type textarea "x"
click at [160, 223] on p "Open in Editor" at bounding box center [158, 222] width 40 height 8
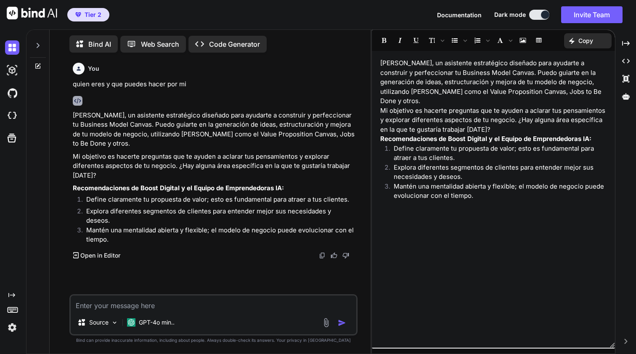
click at [105, 303] on textarea at bounding box center [213, 302] width 285 height 15
type textarea "/"
type textarea "x"
type textarea "/c"
type textarea "x"
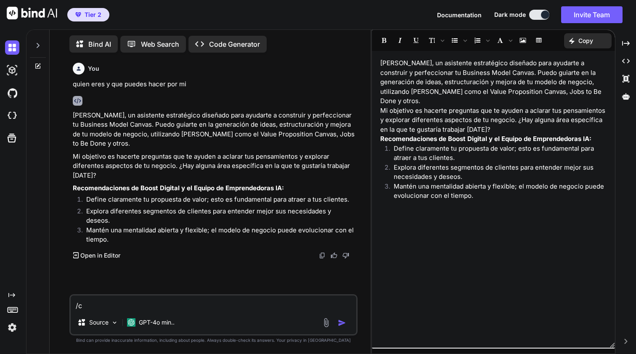
type textarea "/co"
type textarea "x"
type textarea "/com"
type textarea "x"
type textarea "/coma"
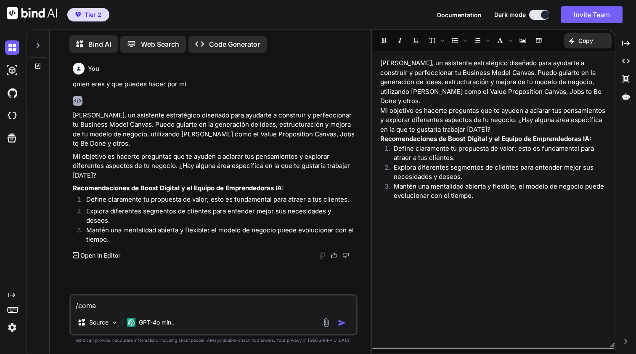
type textarea "x"
type textarea "/coman"
type textarea "x"
type textarea "/comand"
type textarea "x"
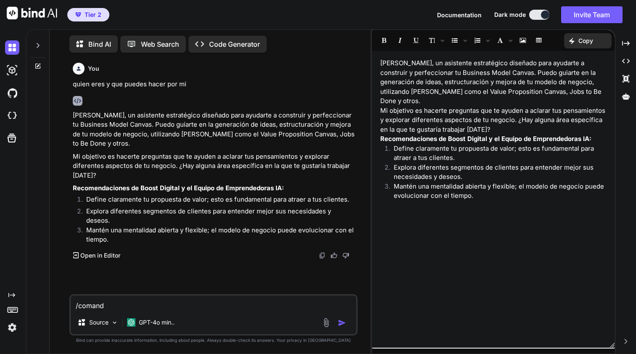
type textarea "/comando"
type textarea "x"
type textarea "/comandos"
type textarea "x"
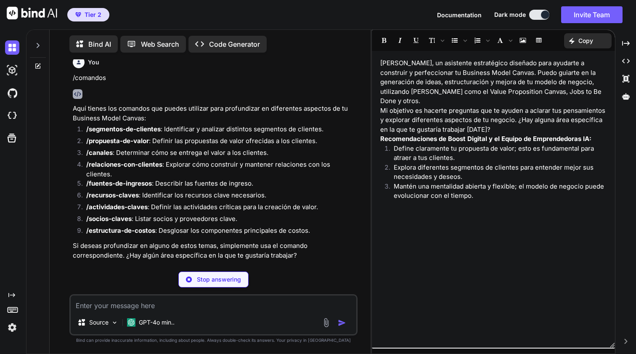
scroll to position [207, 0]
type textarea "x"
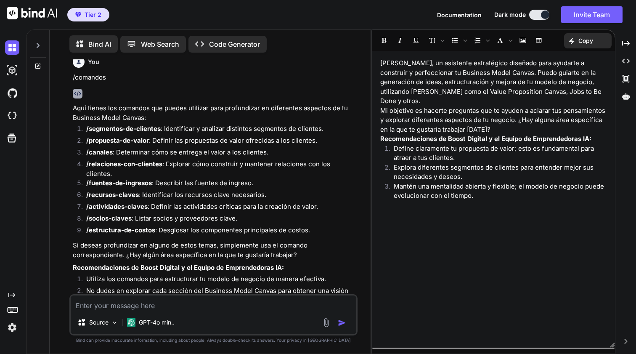
click at [143, 124] on strong "/segmentos-de-clientes" at bounding box center [123, 128] width 74 height 8
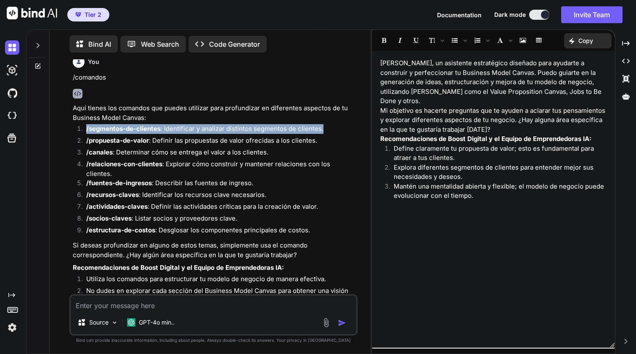
copy ol "/segmentos-de-clientes : Identificar y analizar distintos segmentos de clientes."
click at [138, 307] on textarea at bounding box center [213, 302] width 285 height 15
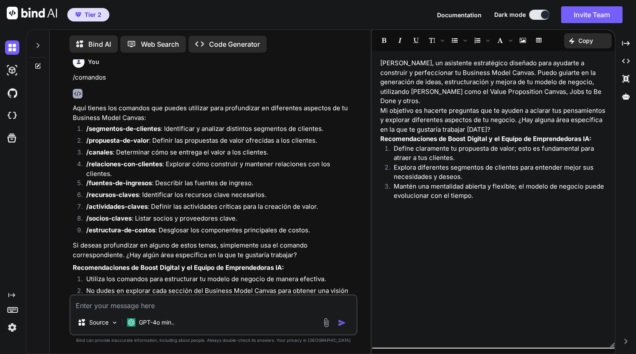
paste textarea "/segmentos-de-clientes: Identificar y analizar distintos segmentos de clientes."
type textarea "/segmentos-de-clientes: Identificar y analizar distintos segmentos de clientes."
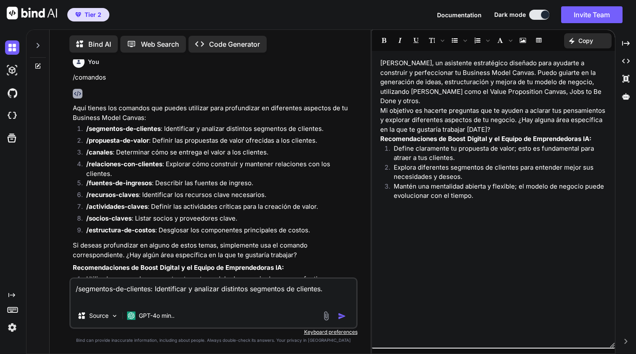
type textarea "x"
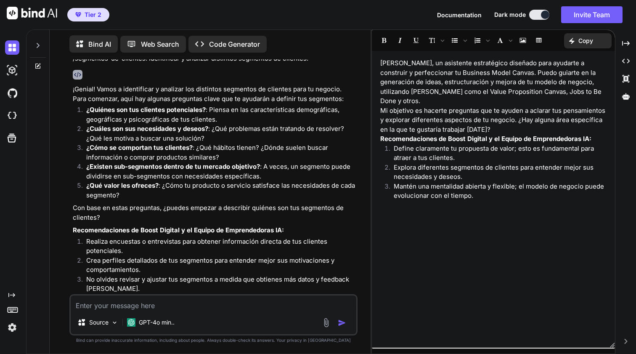
scroll to position [512, 0]
click at [111, 320] on img at bounding box center [114, 322] width 7 height 7
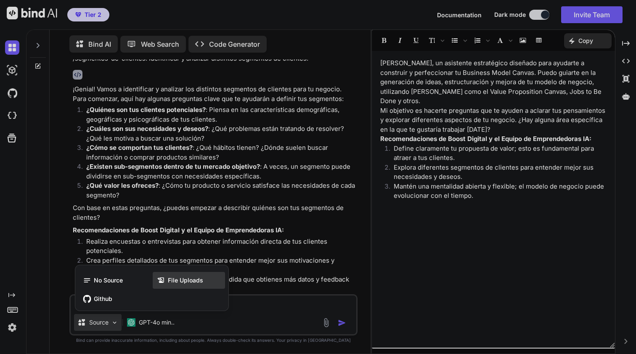
click at [163, 281] on icon at bounding box center [161, 280] width 8 height 8
type textarea "x"
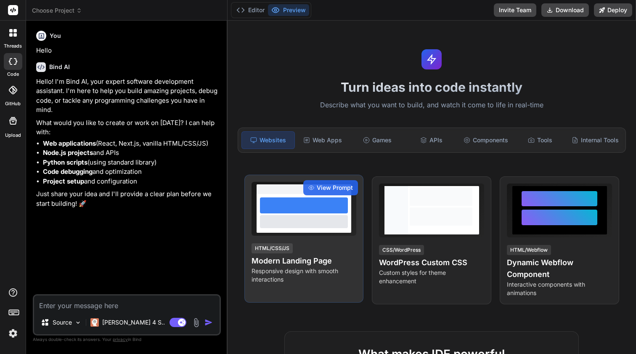
type textarea "x"
click at [329, 209] on div at bounding box center [304, 205] width 88 height 16
click at [327, 188] on span "View Prompt" at bounding box center [335, 187] width 36 height 8
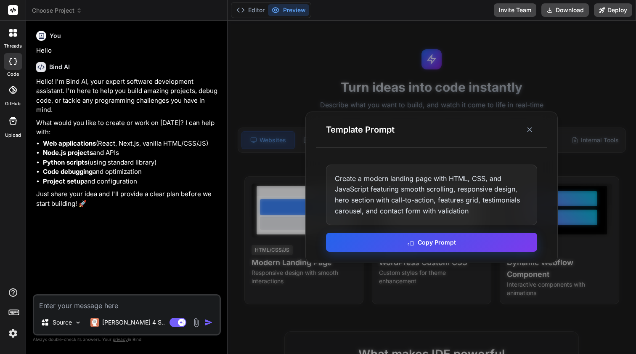
click at [391, 242] on button "Copy Prompt" at bounding box center [431, 242] width 211 height 19
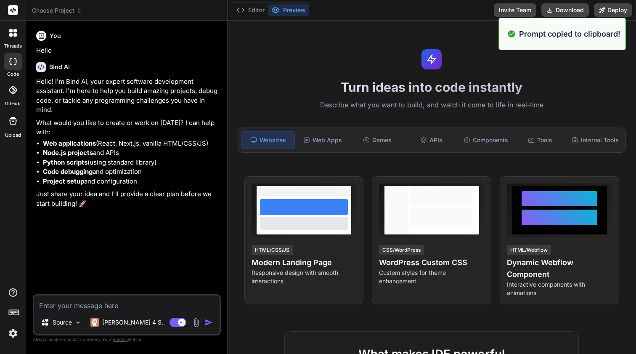
click at [91, 309] on textarea at bounding box center [126, 302] width 185 height 15
paste textarea "Create a modern landing page with HTML, CSS, and JavaScript featuring smooth sc…"
type textarea "Create a modern landing page with HTML, CSS, and JavaScript featuring smooth sc…"
type textarea "x"
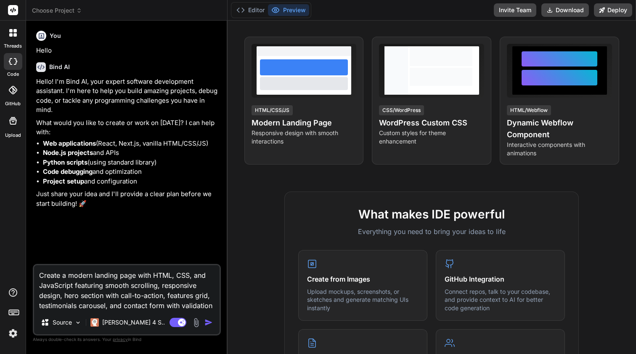
scroll to position [145, 0]
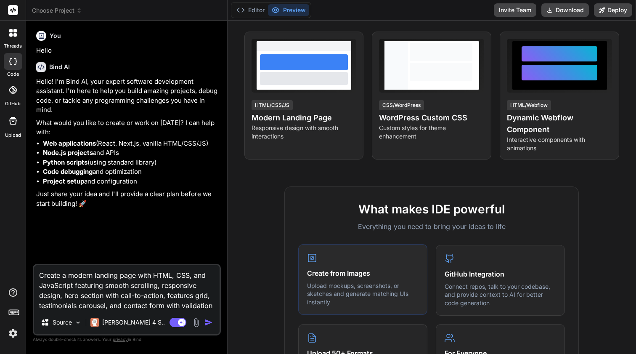
type textarea "Create a modern landing page with HTML, CSS, and JavaScript featuring smooth sc…"
click at [348, 277] on h4 "Create from Images" at bounding box center [362, 273] width 111 height 10
click at [212, 307] on textarea "Create a modern landing page with HTML, CSS, and JavaScript featuring smooth sc…" at bounding box center [126, 287] width 185 height 45
type textarea "x"
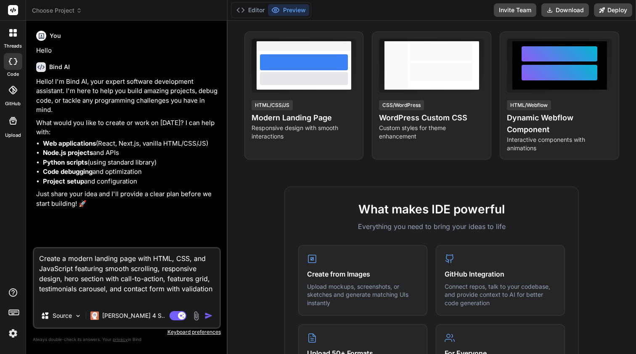
type textarea "Create a modern landing page with HTML, CSS, and JavaScript featuring smooth sc…"
type textarea "x"
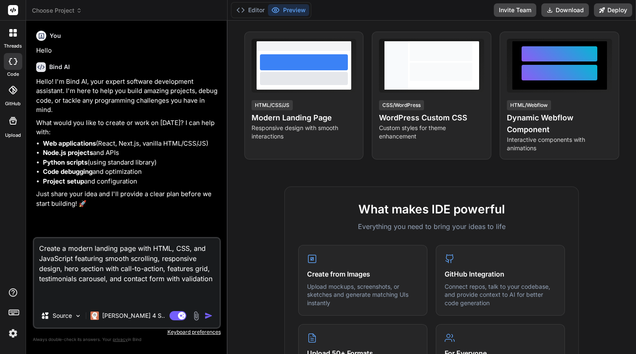
type textarea "Create a modern landing page with HTML, CSS, and JavaScript featuring smooth sc…"
type textarea "x"
type textarea "Create a modern landing page with HTML, CSS, and JavaScript featuring smooth sc…"
type textarea "x"
type textarea "Create a modern landing page with HTML, CSS, and JavaScript featuring smooth sc…"
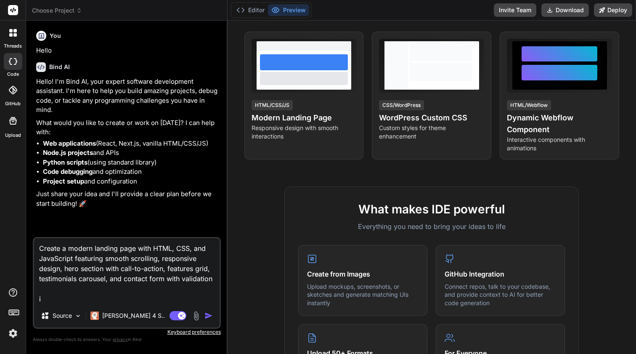
type textarea "x"
type textarea "Create a modern landing page with HTML, CSS, and JavaScript featuring smooth sc…"
type textarea "x"
type textarea "Create a modern landing page with HTML, CSS, and JavaScript featuring smooth sc…"
type textarea "x"
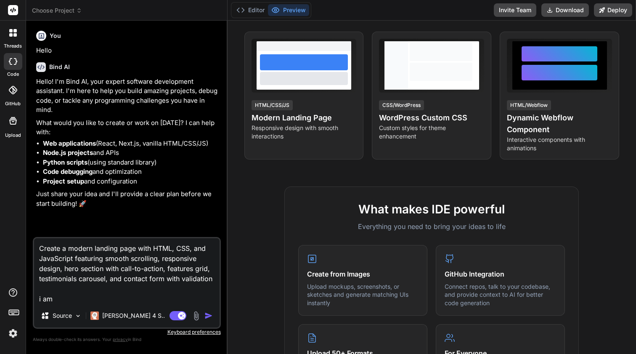
type textarea "Create a modern landing page with HTML, CSS, and JavaScript featuring smooth sc…"
type textarea "x"
type textarea "Create a modern landing page with HTML, CSS, and JavaScript featuring smooth sc…"
type textarea "x"
type textarea "Create a modern landing page with HTML, CSS, and JavaScript featuring smooth sc…"
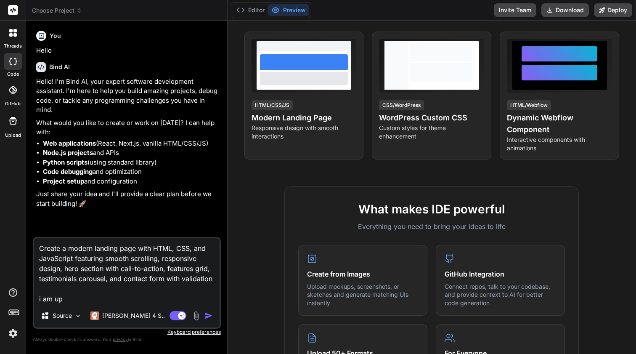
type textarea "x"
type textarea "Create a modern landing page with HTML, CSS, and JavaScript featuring smooth sc…"
type textarea "x"
type textarea "Create a modern landing page with HTML, CSS, and JavaScript featuring smooth sc…"
type textarea "x"
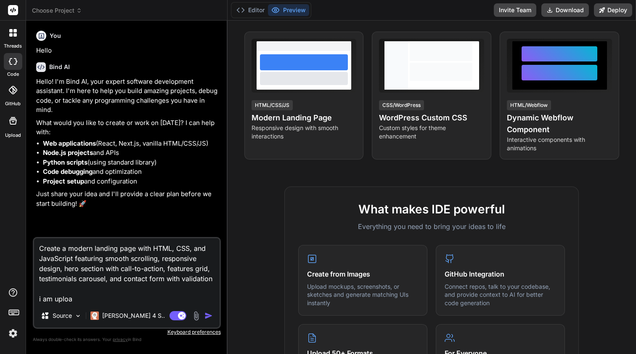
type textarea "Create a modern landing page with HTML, CSS, and JavaScript featuring smooth sc…"
type textarea "x"
type textarea "Create a modern landing page with HTML, CSS, and JavaScript featuring smooth sc…"
type textarea "x"
type textarea "Create a modern landing page with HTML, CSS, and JavaScript featuring smooth sc…"
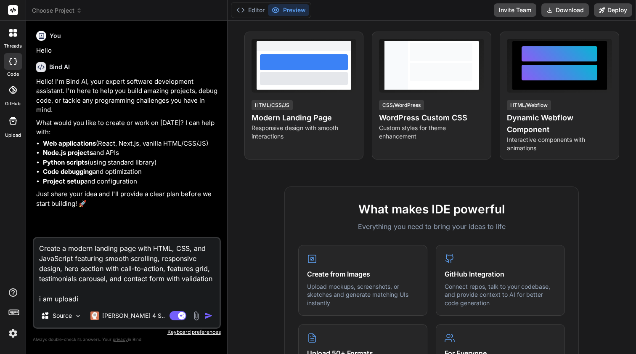
type textarea "x"
type textarea "Create a modern landing page with HTML, CSS, and JavaScript featuring smooth sc…"
type textarea "x"
type textarea "Create a modern landing page with HTML, CSS, and JavaScript featuring smooth sc…"
type textarea "x"
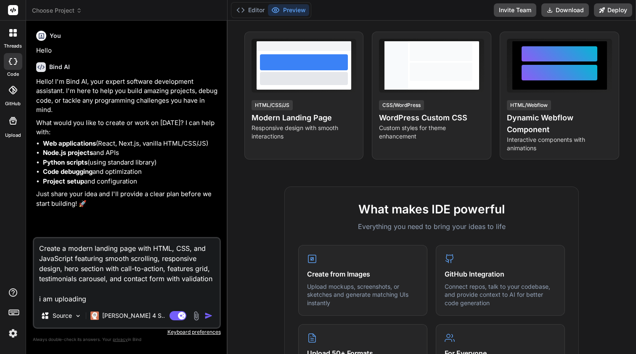
type textarea "Create a modern landing page with HTML, CSS, and JavaScript featuring smooth sc…"
type textarea "x"
type textarea "Create a modern landing page with HTML, CSS, and JavaScript featuring smooth sc…"
type textarea "x"
type textarea "Create a modern landing page with HTML, CSS, and JavaScript featuring smooth sc…"
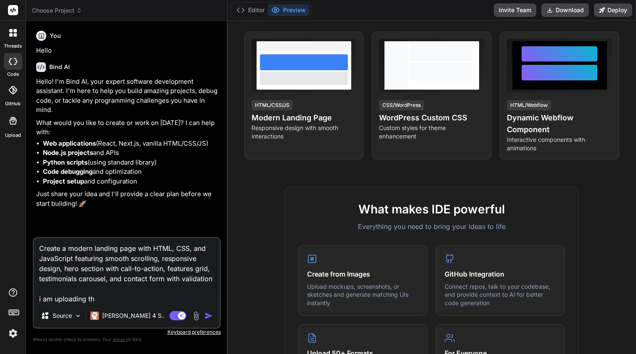
type textarea "x"
type textarea "Create a modern landing page with HTML, CSS, and JavaScript featuring smooth sc…"
type textarea "x"
type textarea "Create a modern landing page with HTML, CSS, and JavaScript featuring smooth sc…"
type textarea "x"
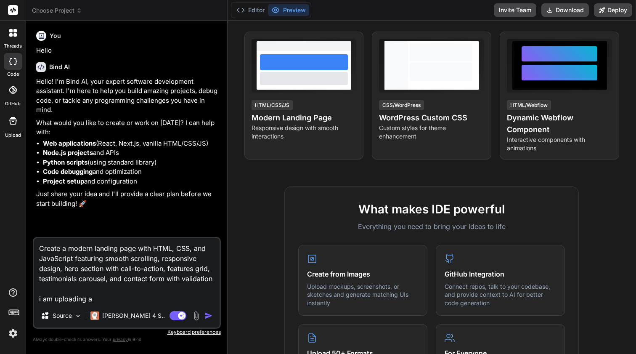
type textarea "Create a modern landing page with HTML, CSS, and JavaScript featuring smooth sc…"
type textarea "x"
type textarea "Create a modern landing page with HTML, CSS, and JavaScript featuring smooth sc…"
type textarea "x"
type textarea "Create a modern landing page with HTML, CSS, and JavaScript featuring smooth sc…"
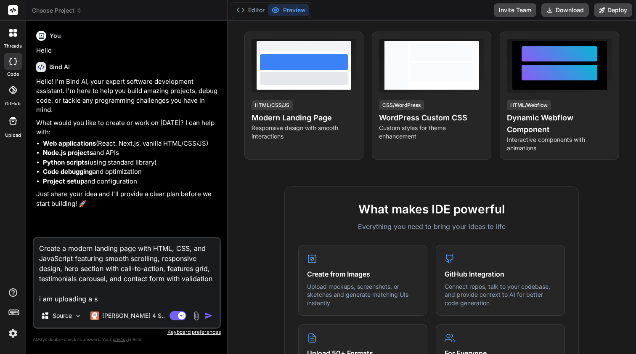
type textarea "x"
type textarea "Create a modern landing page with HTML, CSS, and JavaScript featuring smooth sc…"
type textarea "x"
type textarea "Create a modern landing page with HTML, CSS, and JavaScript featuring smooth sc…"
type textarea "x"
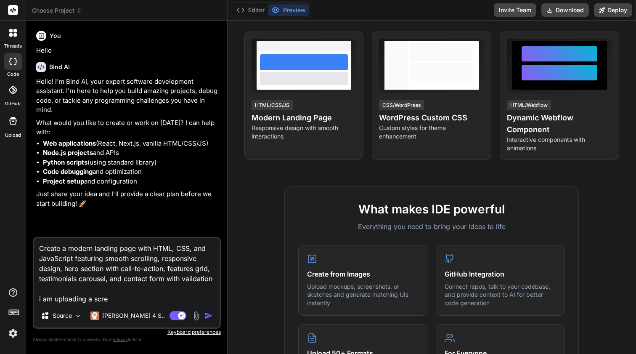
type textarea "Create a modern landing page with HTML, CSS, and JavaScript featuring smooth sc…"
type textarea "x"
type textarea "Create a modern landing page with HTML, CSS, and JavaScript featuring smooth sc…"
type textarea "x"
type textarea "Create a modern landing page with HTML, CSS, and JavaScript featuring smooth sc…"
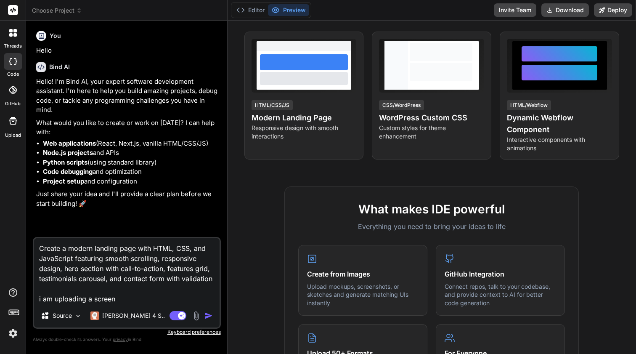
type textarea "x"
type textarea "Create a modern landing page with HTML, CSS, and JavaScript featuring smooth sc…"
type textarea "x"
type textarea "Create a modern landing page with HTML, CSS, and JavaScript featuring smooth sc…"
type textarea "x"
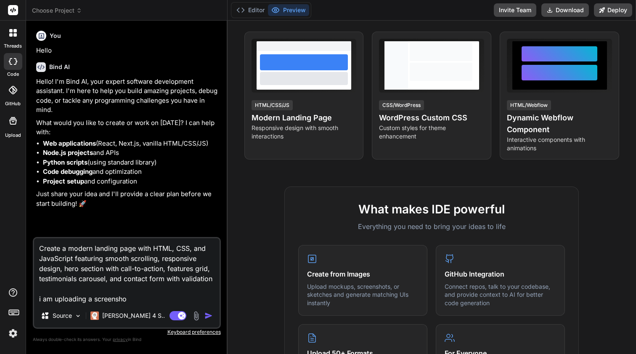
type textarea "Create a modern landing page with HTML, CSS, and JavaScript featuring smooth sc…"
type textarea "x"
type textarea "Create a modern landing page with HTML, CSS, and JavaScript featuring smooth sc…"
type textarea "x"
type textarea "Create a modern landing page with HTML, CSS, and JavaScript featuring smooth sc…"
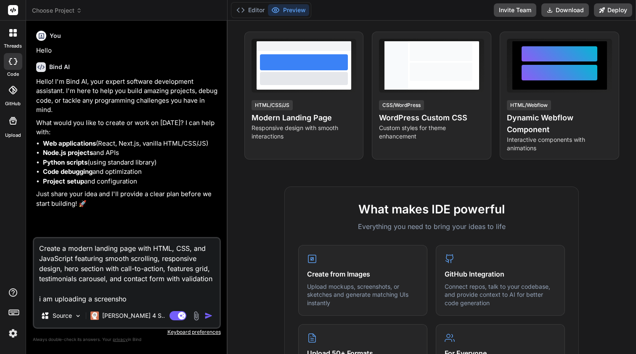
type textarea "x"
type textarea "Create a modern landing page with HTML, CSS, and JavaScript featuring smooth sc…"
type textarea "x"
type textarea "Create a modern landing page with HTML, CSS, and JavaScript featuring smooth sc…"
type textarea "x"
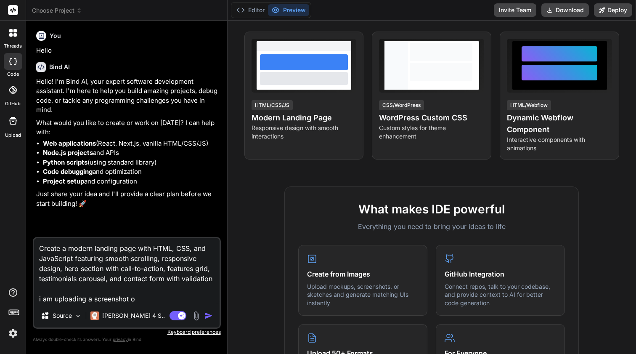
type textarea "Create a modern landing page with HTML, CSS, and JavaScript featuring smooth sc…"
type textarea "x"
type textarea "Create a modern landing page with HTML, CSS, and JavaScript featuring smooth sc…"
type textarea "x"
type textarea "Create a modern landing page with HTML, CSS, and JavaScript featuring smooth sc…"
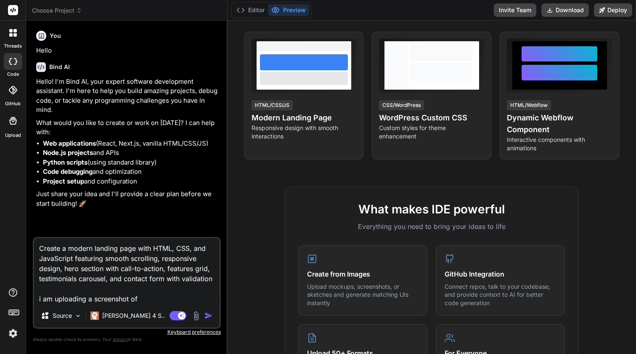
type textarea "x"
type textarea "Create a modern landing page with HTML, CSS, and JavaScript featuring smooth sc…"
type textarea "x"
type textarea "Create a modern landing page with HTML, CSS, and JavaScript featuring smooth sc…"
type textarea "x"
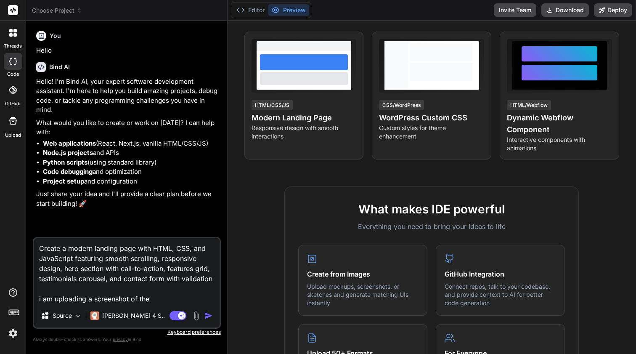
type textarea "Create a modern landing page with HTML, CSS, and JavaScript featuring smooth sc…"
type textarea "x"
type textarea "Create a modern landing page with HTML, CSS, and JavaScript featuring smooth sc…"
type textarea "x"
type textarea "Create a modern landing page with HTML, CSS, and JavaScript featuring smooth sc…"
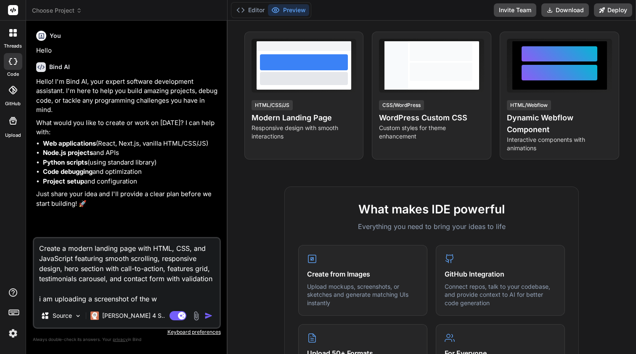
type textarea "x"
type textarea "Create a modern landing page with HTML, CSS, and JavaScript featuring smooth sc…"
type textarea "x"
type textarea "Create a modern landing page with HTML, CSS, and JavaScript featuring smooth sc…"
type textarea "x"
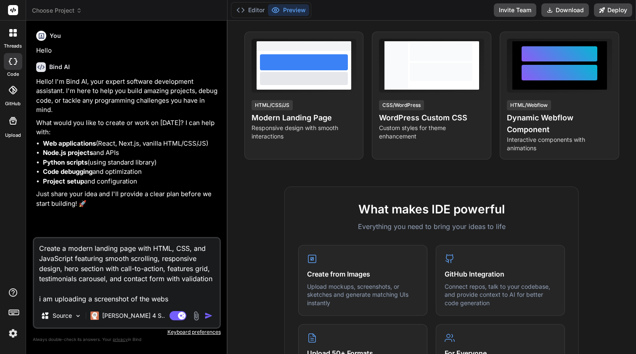
type textarea "Create a modern landing page with HTML, CSS, and JavaScript featuring smooth sc…"
type textarea "x"
type textarea "Create a modern landing page with HTML, CSS, and JavaScript featuring smooth sc…"
type textarea "x"
type textarea "Create a modern landing page with HTML, CSS, and JavaScript featuring smooth sc…"
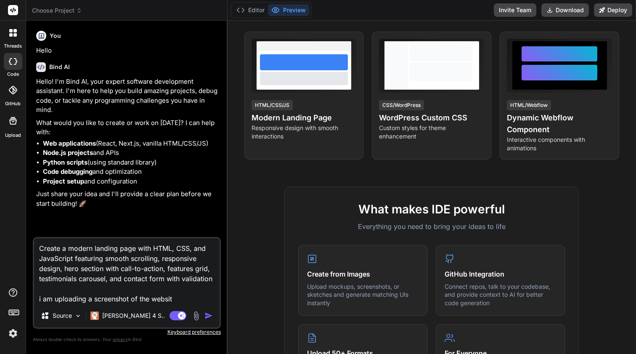
type textarea "x"
type textarea "Create a modern landing page with HTML, CSS, and JavaScript featuring smooth sc…"
type textarea "x"
type textarea "Create a modern landing page with HTML, CSS, and JavaScript featuring smooth sc…"
type textarea "x"
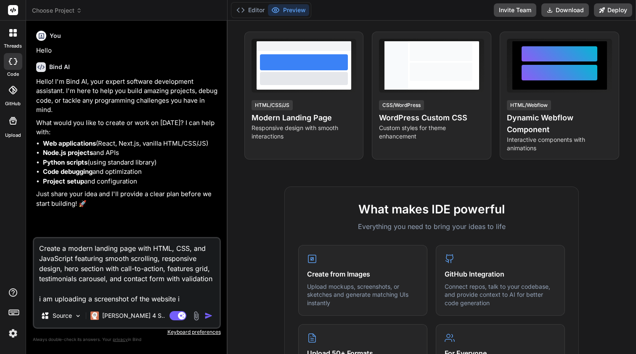
type textarea "Create a modern landing page with HTML, CSS, and JavaScript featuring smooth sc…"
type textarea "x"
type textarea "Create a modern landing page with HTML, CSS, and JavaScript featuring smooth sc…"
type textarea "x"
type textarea "Create a modern landing page with HTML, CSS, and JavaScript featuring smooth sc…"
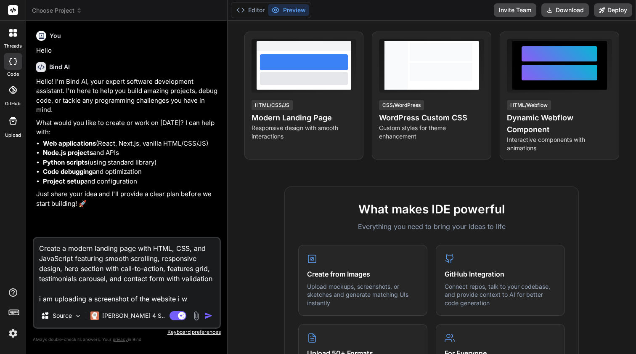
type textarea "x"
type textarea "Create a modern landing page with HTML, CSS, and JavaScript featuring smooth sc…"
type textarea "x"
type textarea "Create a modern landing page with HTML, CSS, and JavaScript featuring smooth sc…"
type textarea "x"
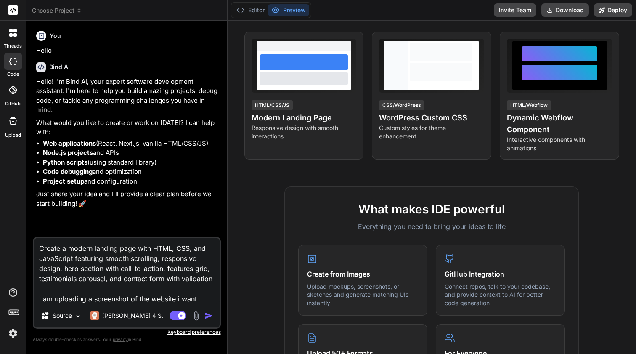
type textarea "Create a modern landing page with HTML, CSS, and JavaScript featuring smooth sc…"
type textarea "x"
type textarea "Create a modern landing page with HTML, CSS, and JavaScript featuring smooth sc…"
type textarea "x"
type textarea "Create a modern landing page with HTML, CSS, and JavaScript featuring smooth sc…"
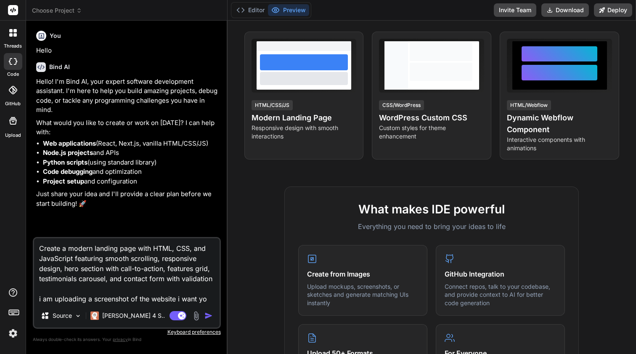
type textarea "x"
type textarea "Create a modern landing page with HTML, CSS, and JavaScript featuring smooth sc…"
type textarea "x"
type textarea "Create a modern landing page with HTML, CSS, and JavaScript featuring smooth sc…"
type textarea "x"
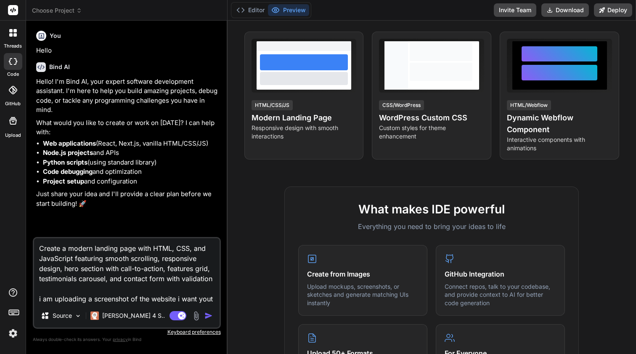
type textarea "Create a modern landing page with HTML, CSS, and JavaScript featuring smooth sc…"
type textarea "x"
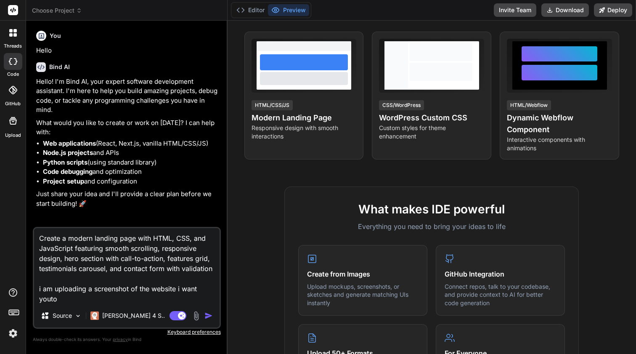
type textarea "Create a modern landing page with HTML, CSS, and JavaScript featuring smooth sc…"
type textarea "x"
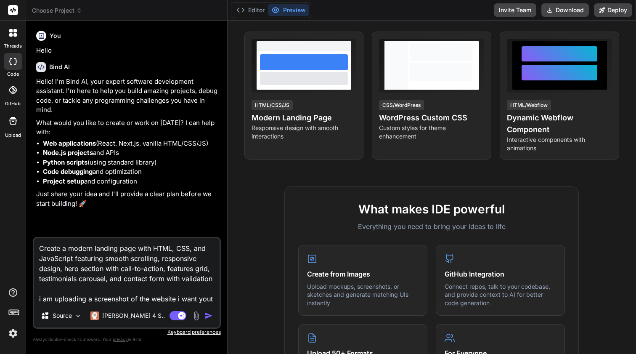
type textarea "Create a modern landing page with HTML, CSS, and JavaScript featuring smooth sc…"
type textarea "x"
type textarea "Create a modern landing page with HTML, CSS, and JavaScript featuring smooth sc…"
type textarea "x"
type textarea "Create a modern landing page with HTML, CSS, and JavaScript featuring smooth sc…"
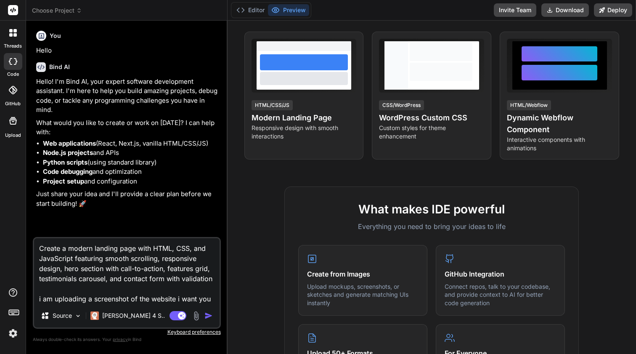
type textarea "x"
type textarea "Create a modern landing page with HTML, CSS, and JavaScript featuring smooth sc…"
type textarea "x"
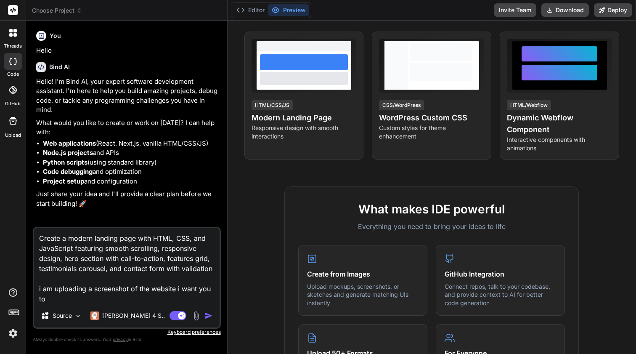
type textarea "Create a modern landing page with HTML, CSS, and JavaScript featuring smooth sc…"
type textarea "x"
type textarea "Create a modern landing page with HTML, CSS, and JavaScript featuring smooth sc…"
type textarea "x"
type textarea "Create a modern landing page with HTML, CSS, and JavaScript featuring smooth sc…"
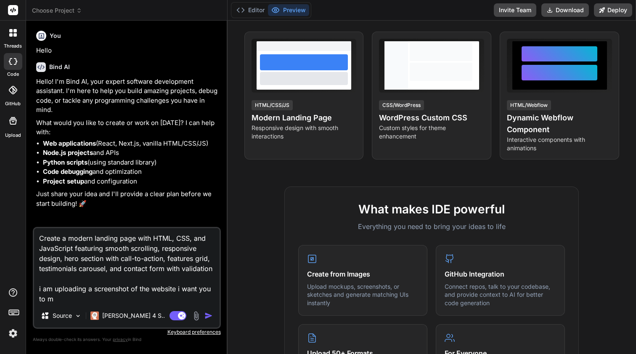
type textarea "x"
type textarea "Create a modern landing page with HTML, CSS, and JavaScript featuring smooth sc…"
type textarea "x"
type textarea "Create a modern landing page with HTML, CSS, and JavaScript featuring smooth sc…"
type textarea "x"
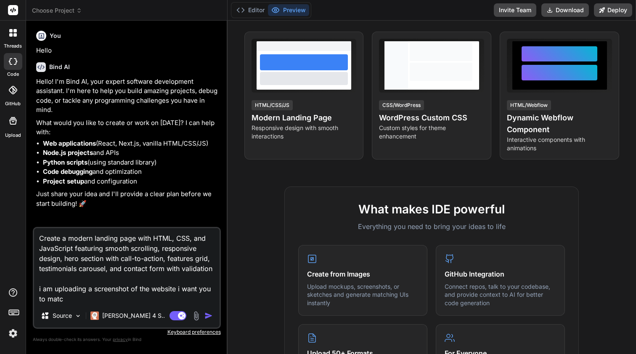
type textarea "Create a modern landing page with HTML, CSS, and JavaScript featuring smooth sc…"
type textarea "x"
type textarea "Create a modern landing page with HTML, CSS, and JavaScript featuring smooth sc…"
